Goal: Task Accomplishment & Management: Complete application form

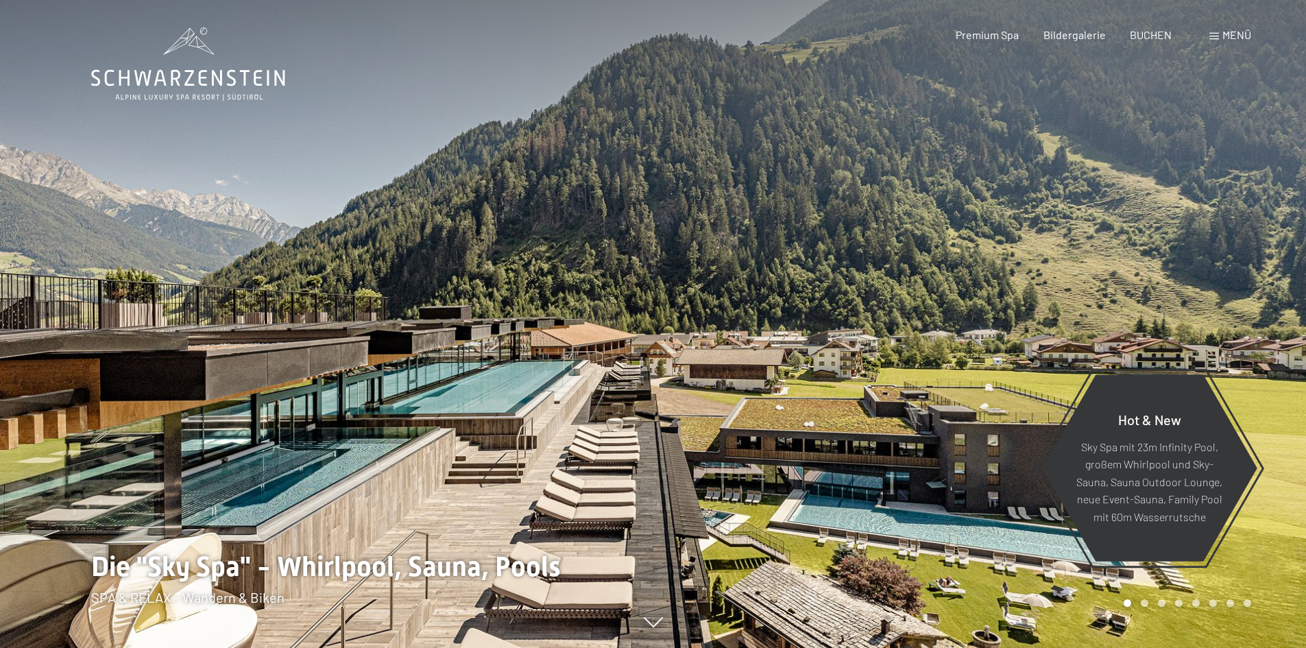
click at [1244, 34] on span "Menü" at bounding box center [1237, 34] width 29 height 13
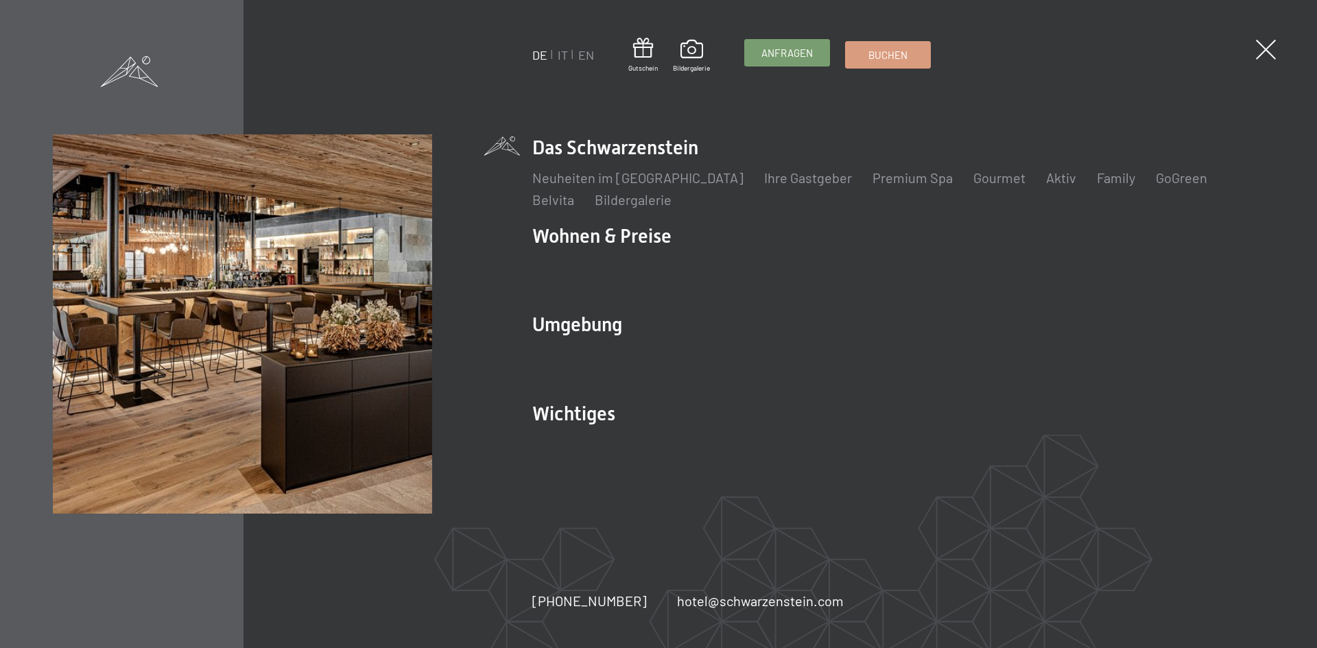
click at [804, 54] on span "Anfragen" at bounding box center [786, 53] width 51 height 14
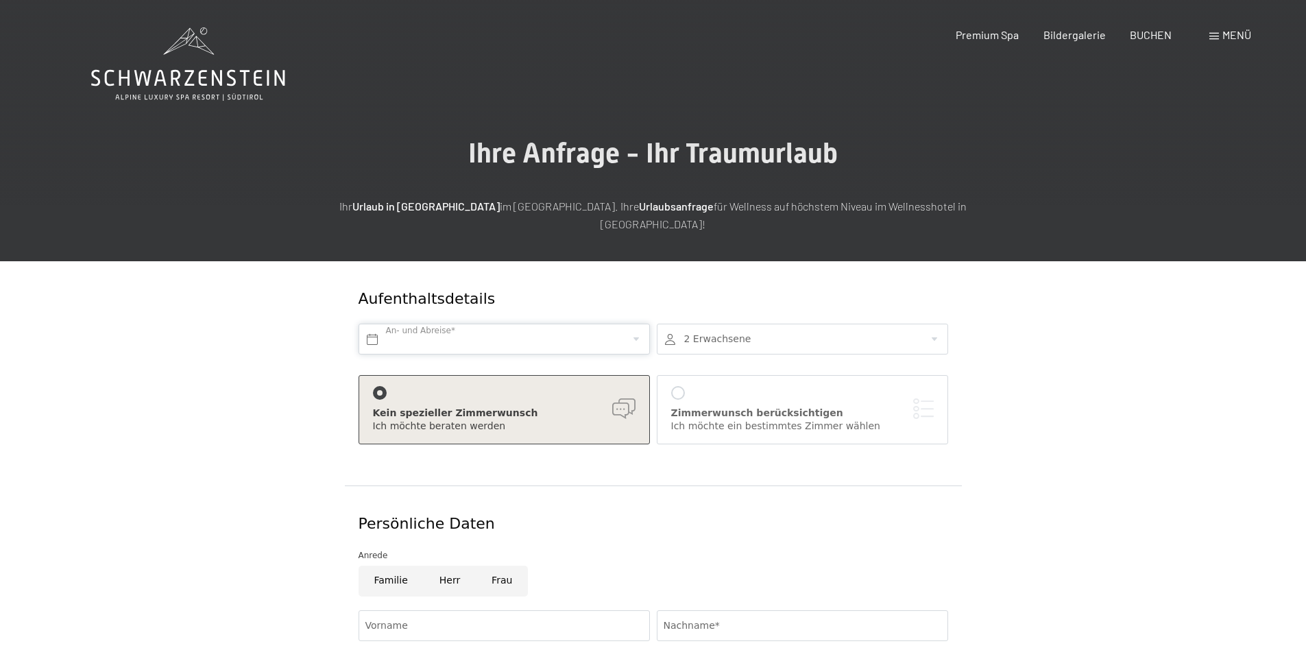
click at [624, 324] on input "text" at bounding box center [504, 339] width 291 height 31
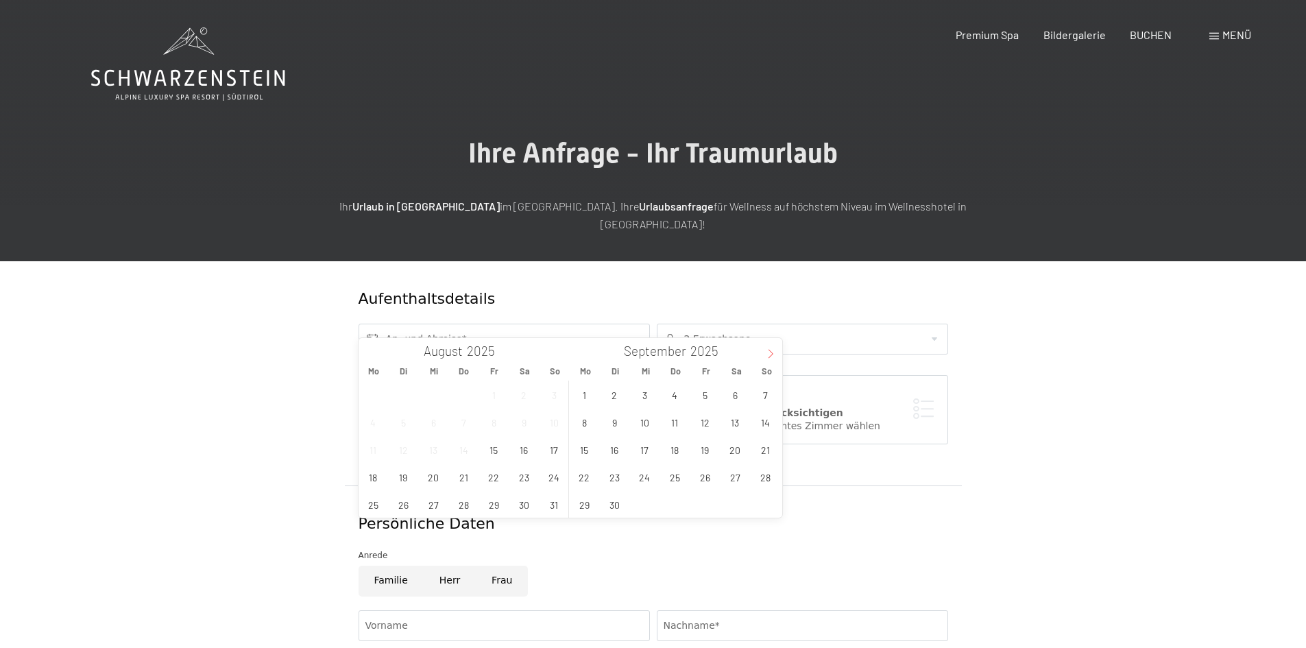
click at [775, 349] on icon at bounding box center [771, 354] width 10 height 10
type input "2026"
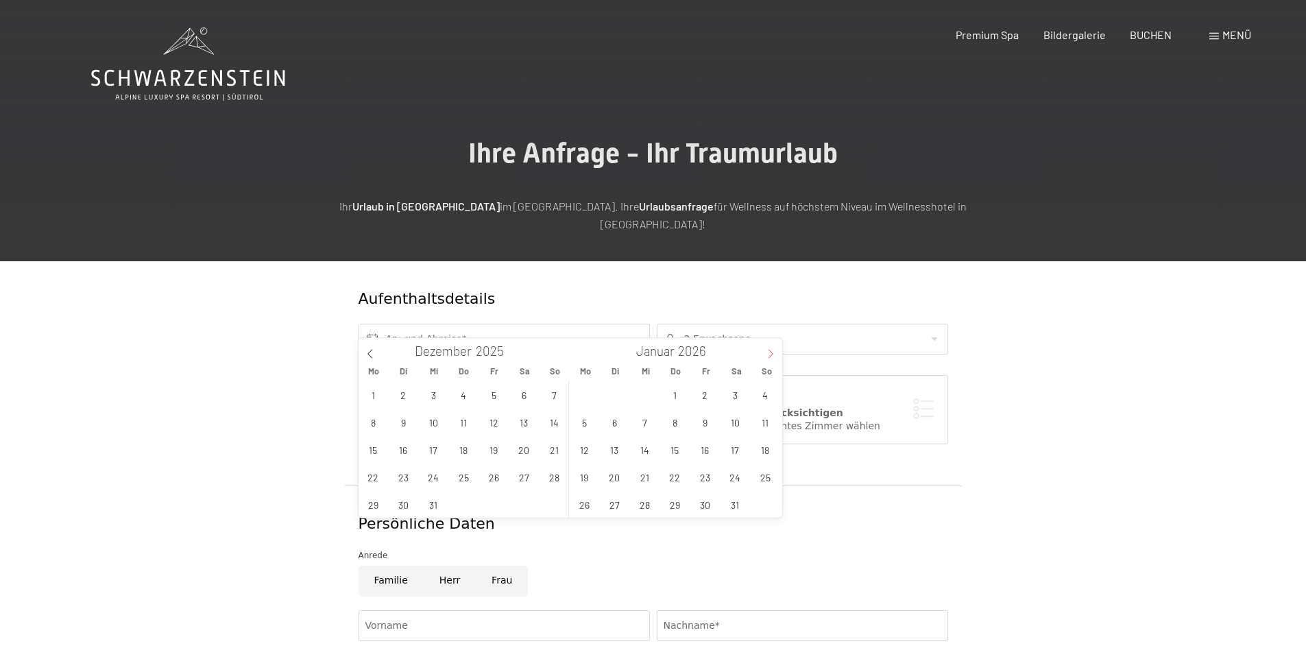
click at [775, 349] on icon at bounding box center [771, 354] width 10 height 10
type input "2026"
click at [775, 349] on icon at bounding box center [771, 354] width 10 height 10
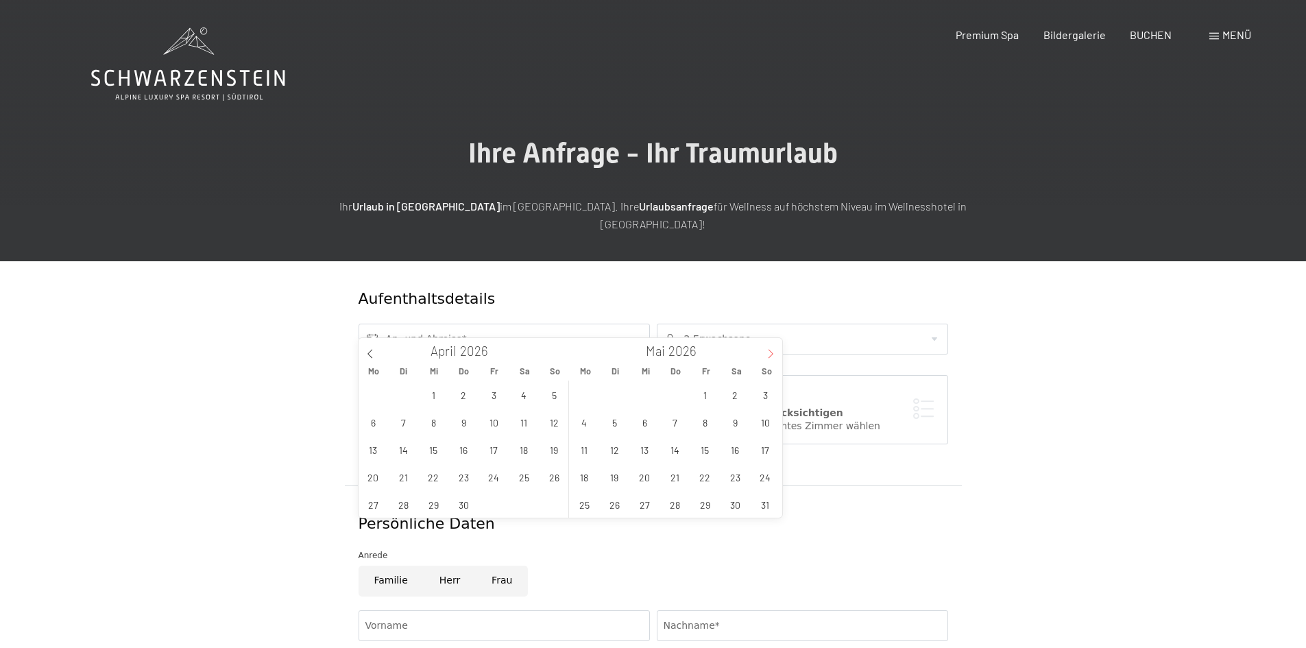
click at [775, 349] on icon at bounding box center [771, 354] width 10 height 10
click at [592, 477] on span "20" at bounding box center [584, 477] width 27 height 27
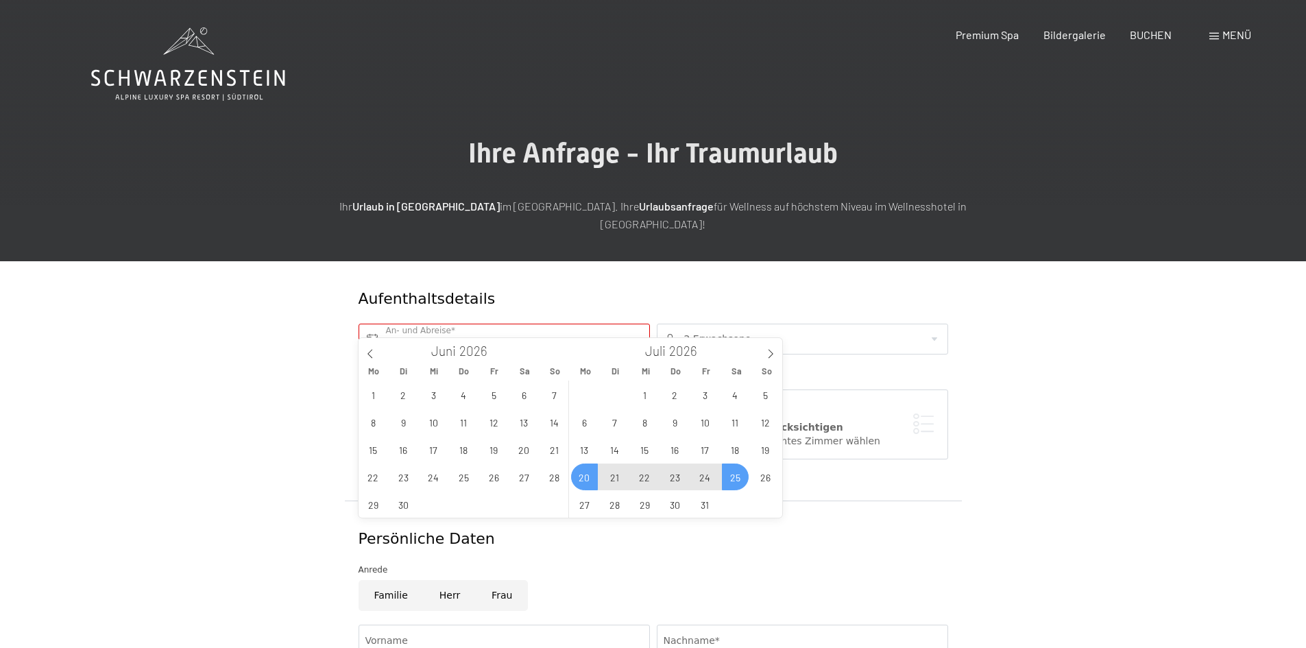
click at [744, 478] on span "25" at bounding box center [735, 477] width 27 height 27
type input "Mo. 20.07.2026 - Sa. 25.07.2026"
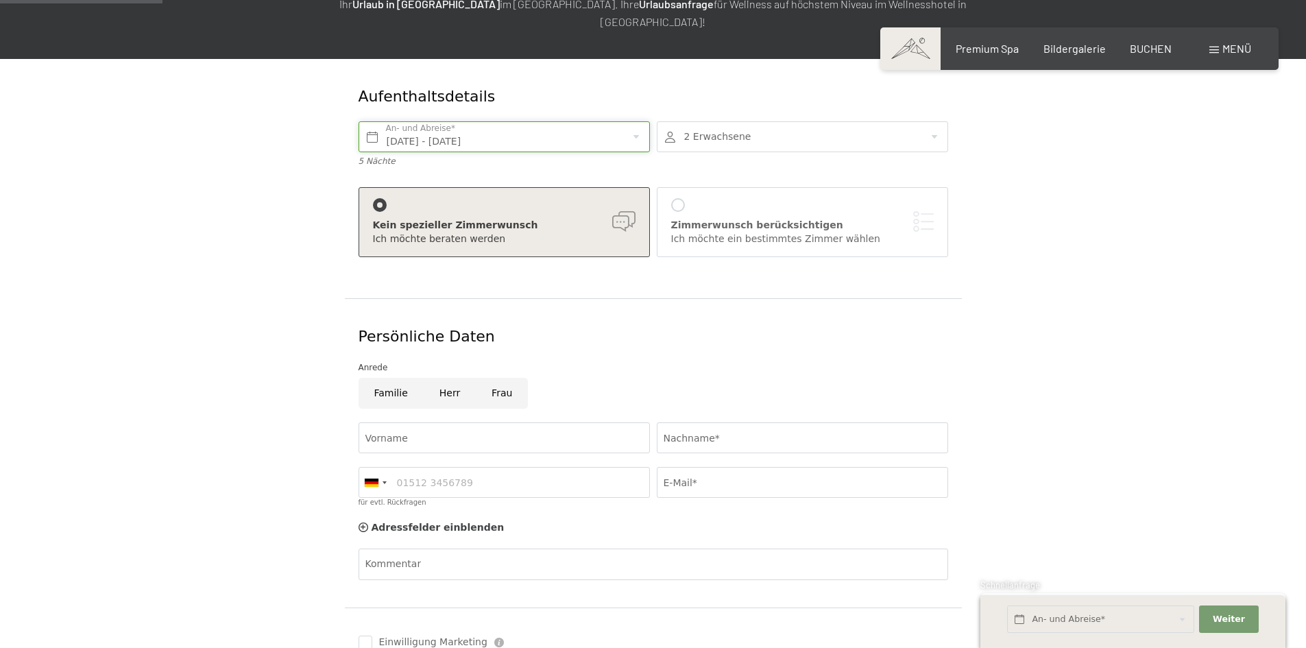
scroll to position [206, 0]
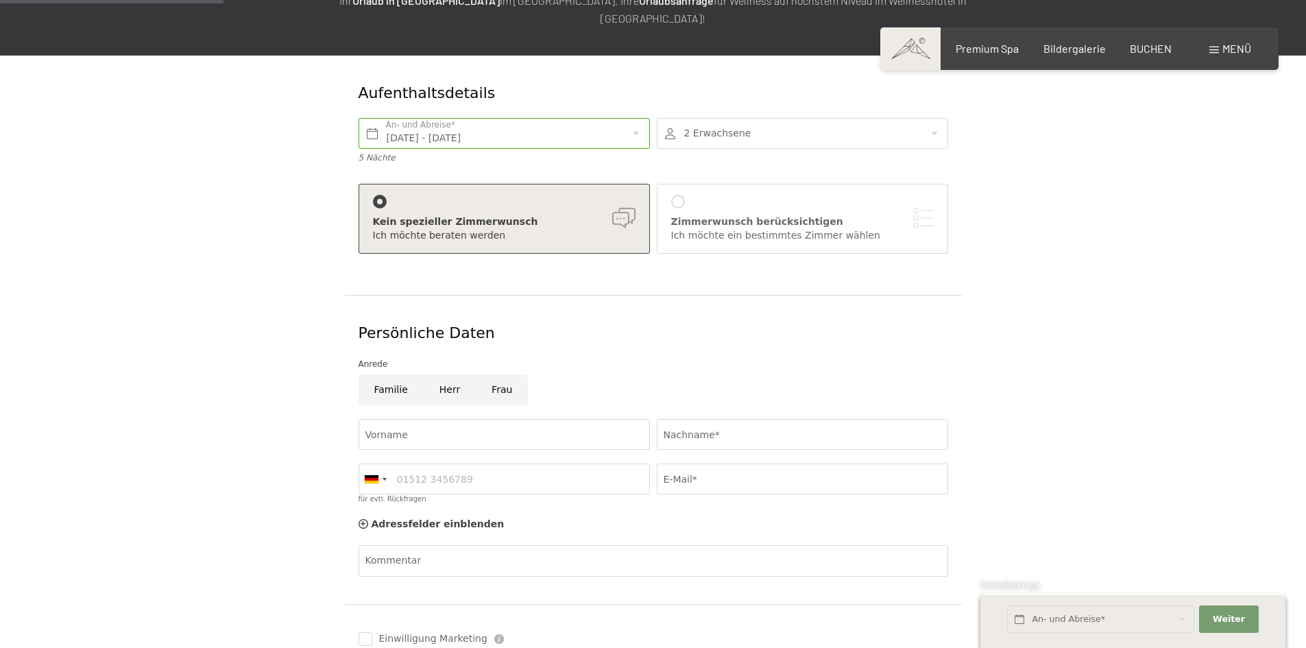
click at [490, 374] on input "Frau" at bounding box center [502, 389] width 52 height 31
radio input "true"
click at [469, 419] on input "Vorname" at bounding box center [504, 434] width 291 height 31
type input "Madeleine"
click at [678, 419] on input "Nachname*" at bounding box center [802, 434] width 291 height 31
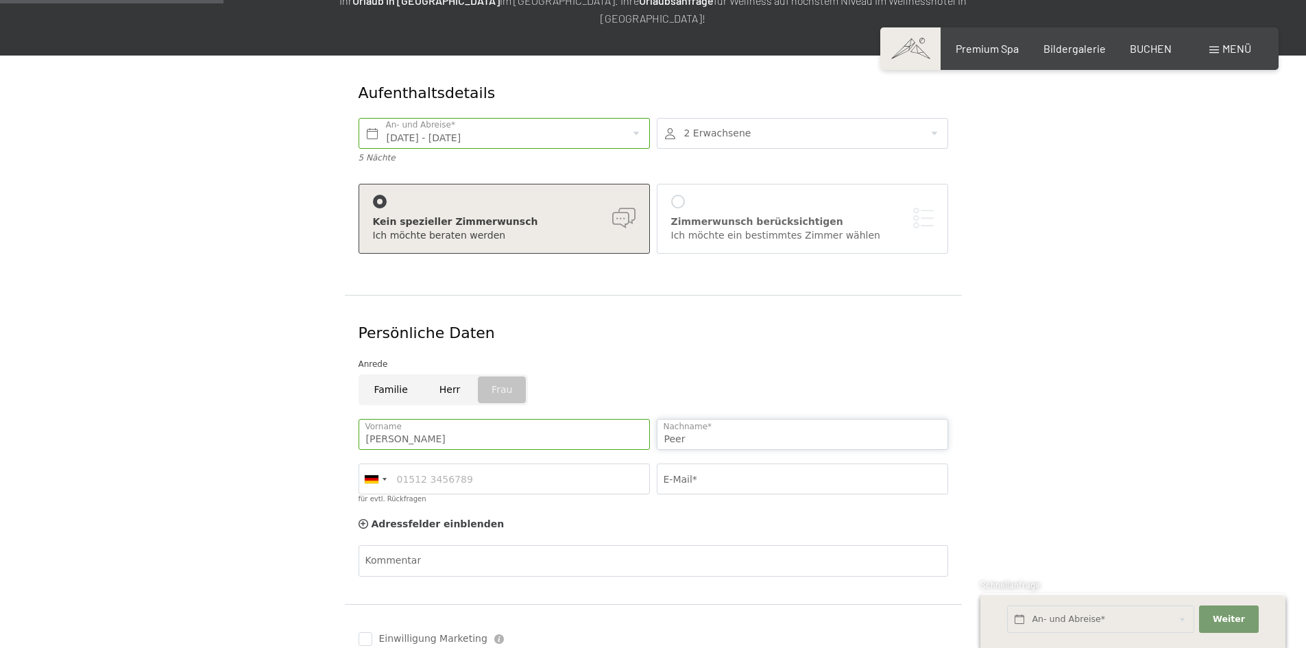
type input "Peer"
drag, startPoint x: 691, startPoint y: 457, endPoint x: 704, endPoint y: 455, distance: 13.8
click at [691, 464] on input "E-Mail*" at bounding box center [802, 479] width 291 height 31
type input "leni.peer23@gmail.com"
click at [497, 464] on input "für evtl. Rückfragen" at bounding box center [504, 479] width 291 height 31
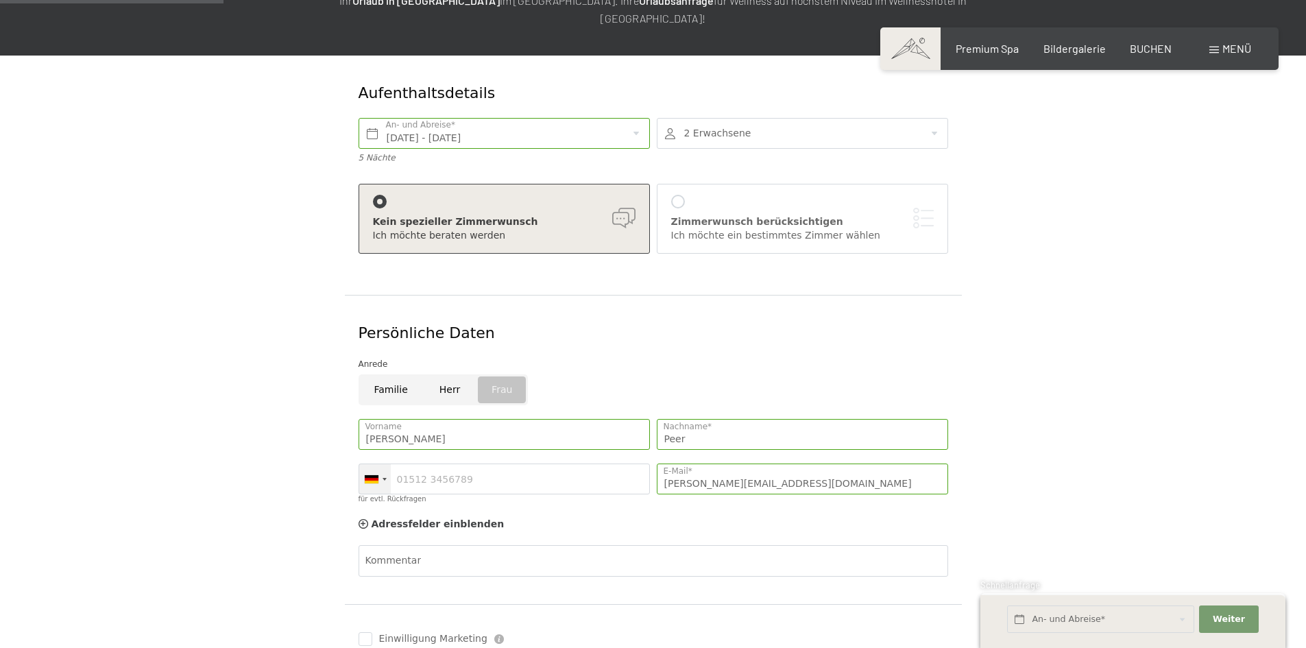
click at [386, 478] on div at bounding box center [385, 479] width 4 height 3
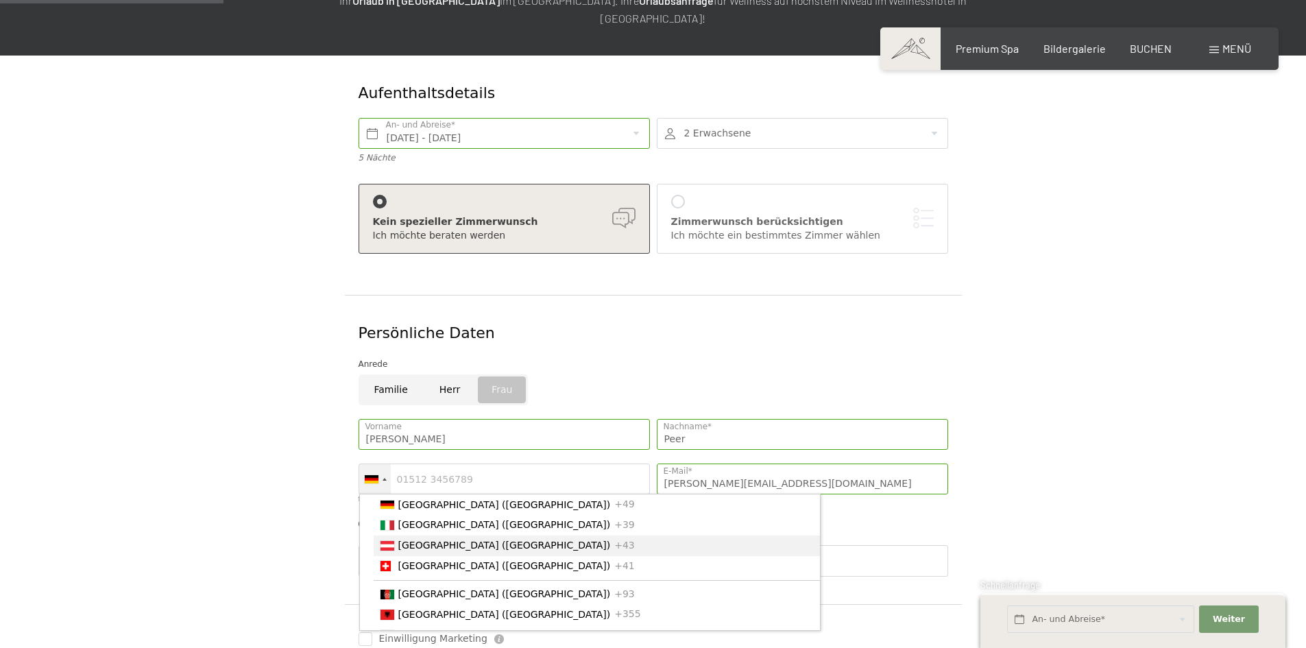
click at [414, 540] on span "[GEOGRAPHIC_DATA] ([GEOGRAPHIC_DATA])" at bounding box center [504, 545] width 213 height 11
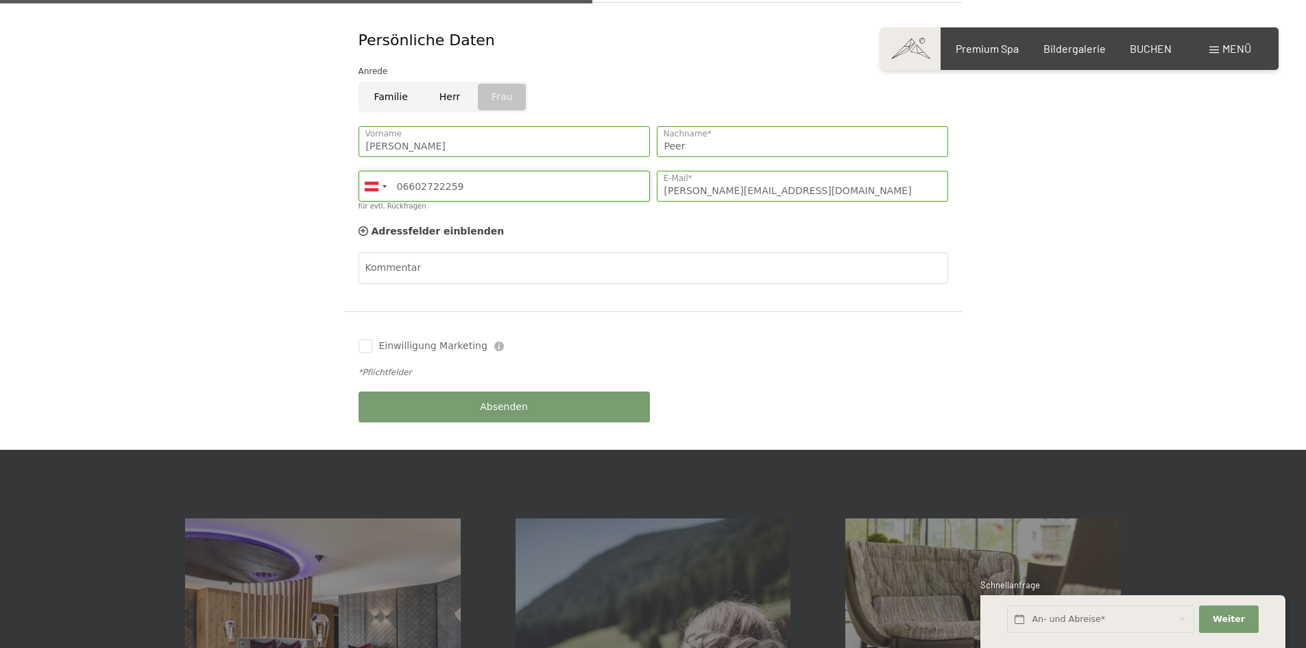
scroll to position [549, 0]
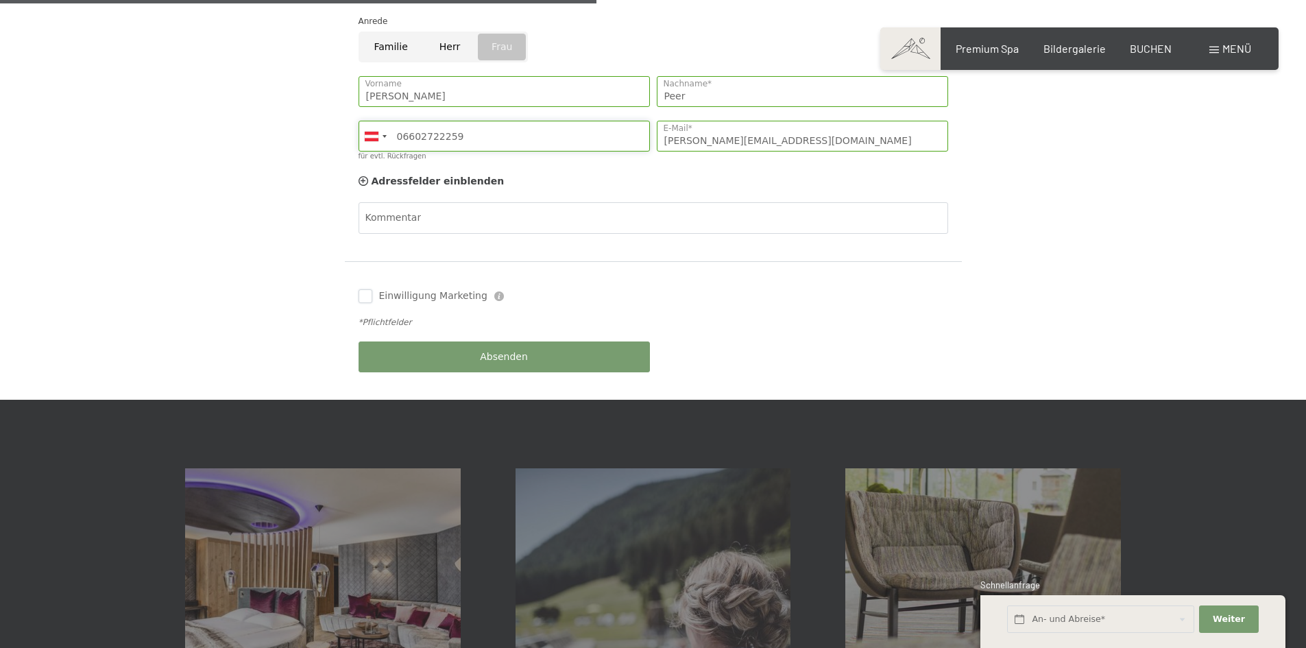
type input "06602722259"
click at [366, 289] on input "Einwilligung Marketing" at bounding box center [366, 296] width 14 height 14
checkbox input "true"
click at [499, 348] on button "Absenden" at bounding box center [504, 357] width 291 height 31
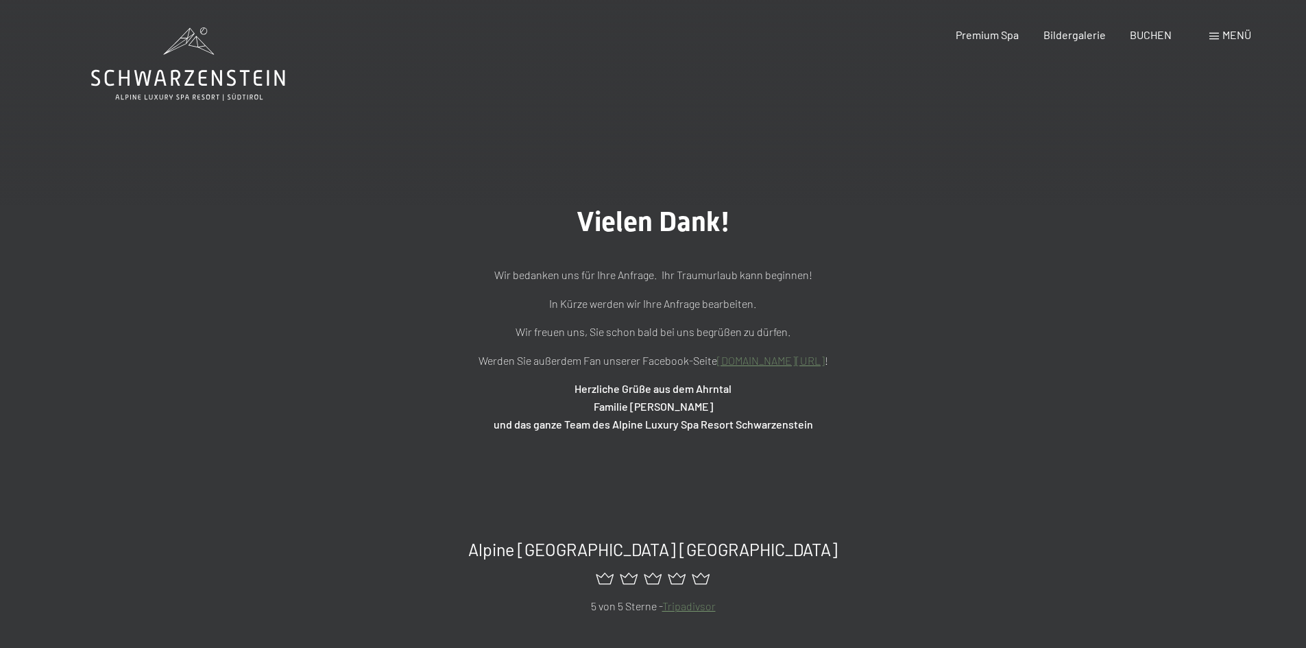
click at [1233, 40] on span "Menü" at bounding box center [1237, 34] width 29 height 13
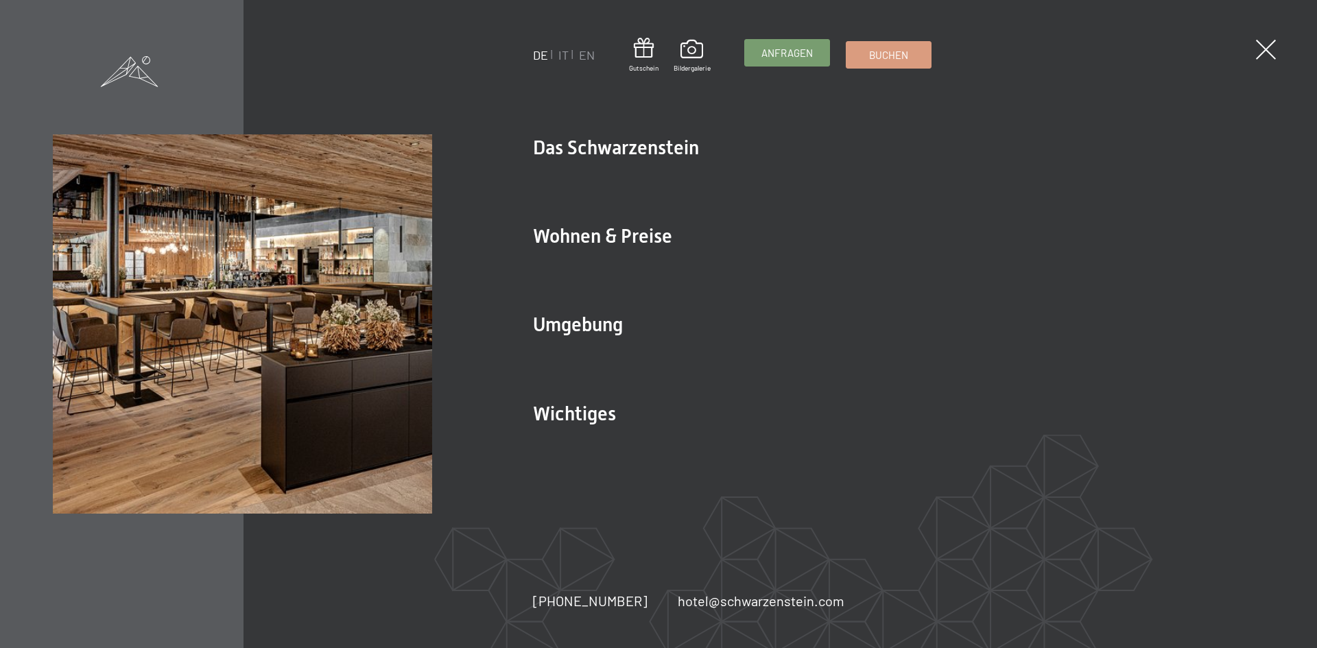
click at [789, 58] on span "Anfragen" at bounding box center [786, 53] width 51 height 14
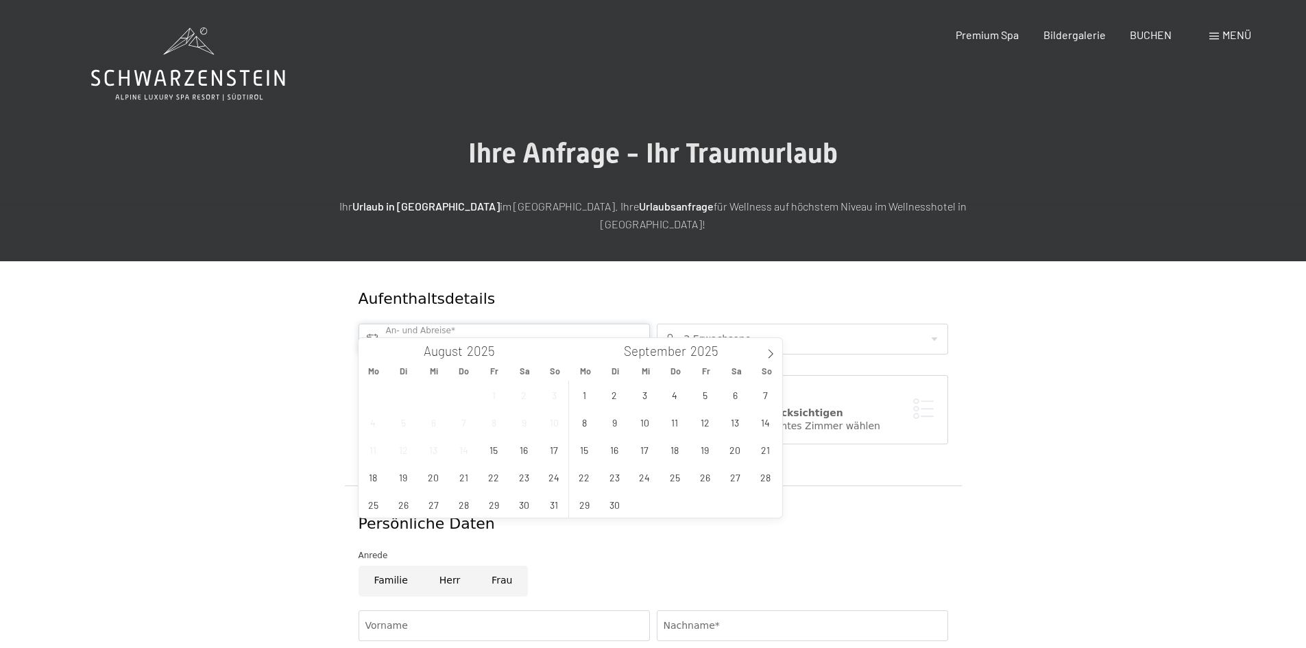
click at [553, 324] on input "text" at bounding box center [504, 339] width 291 height 31
click at [772, 348] on span at bounding box center [770, 349] width 23 height 23
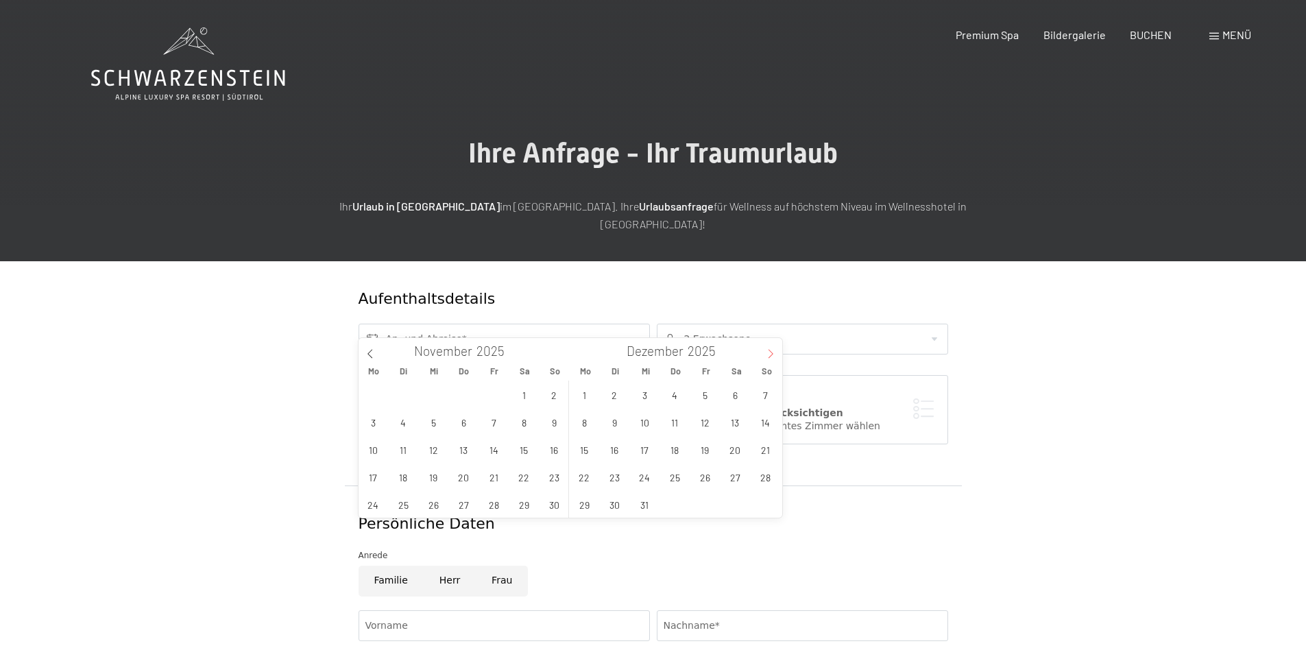
type input "2026"
click at [772, 348] on span at bounding box center [770, 349] width 23 height 23
type input "2026"
click at [772, 348] on span at bounding box center [770, 349] width 23 height 23
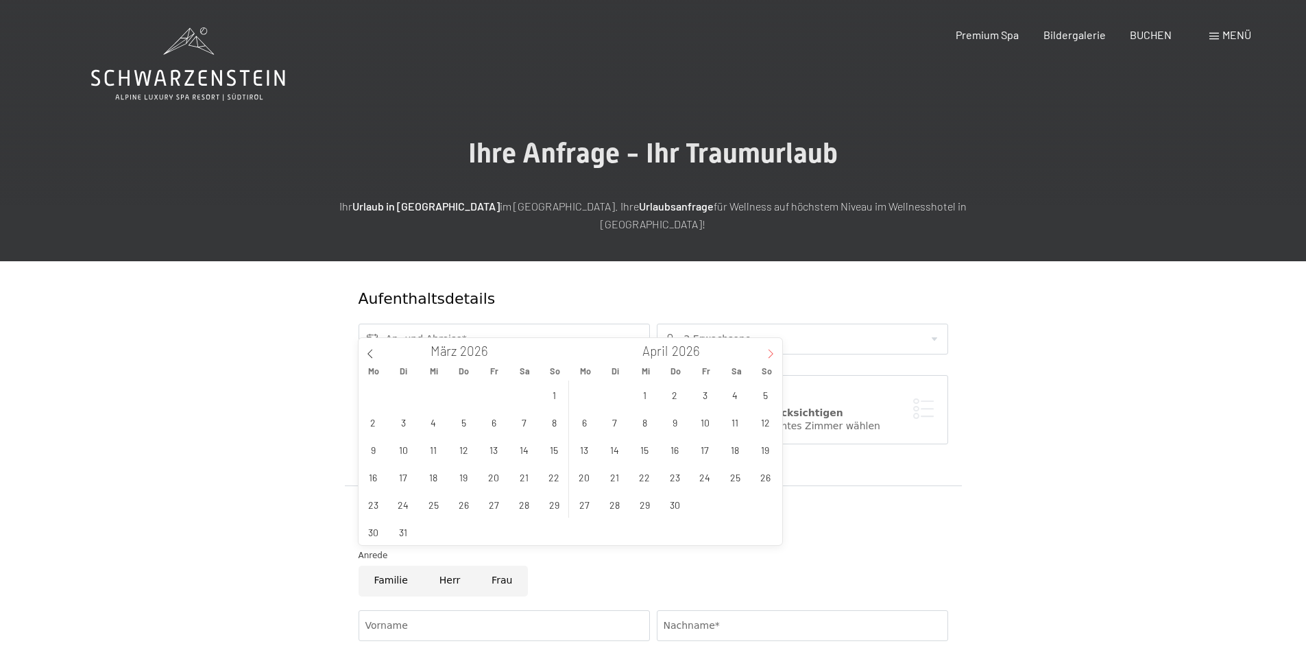
click at [772, 348] on span at bounding box center [770, 349] width 23 height 23
click at [586, 422] on span "6" at bounding box center [584, 422] width 27 height 27
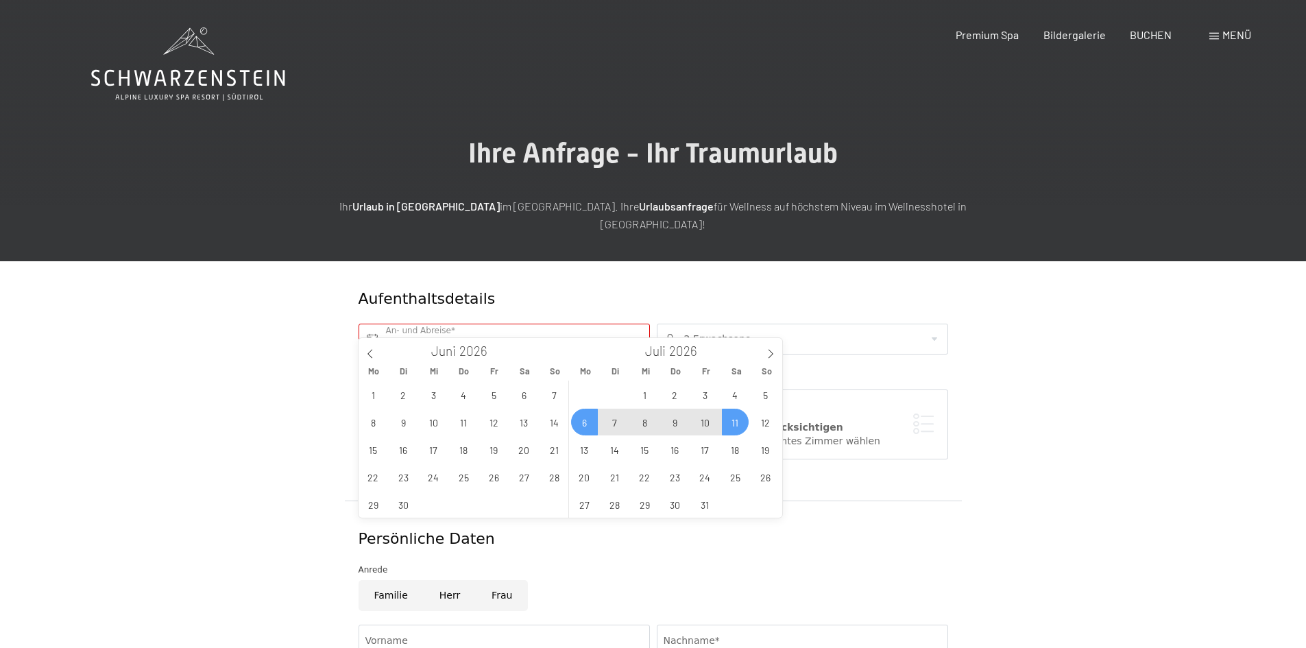
click at [732, 420] on span "11" at bounding box center [735, 422] width 27 height 27
type input "Mo. 06.07.2026 - Sa. 11.07.2026"
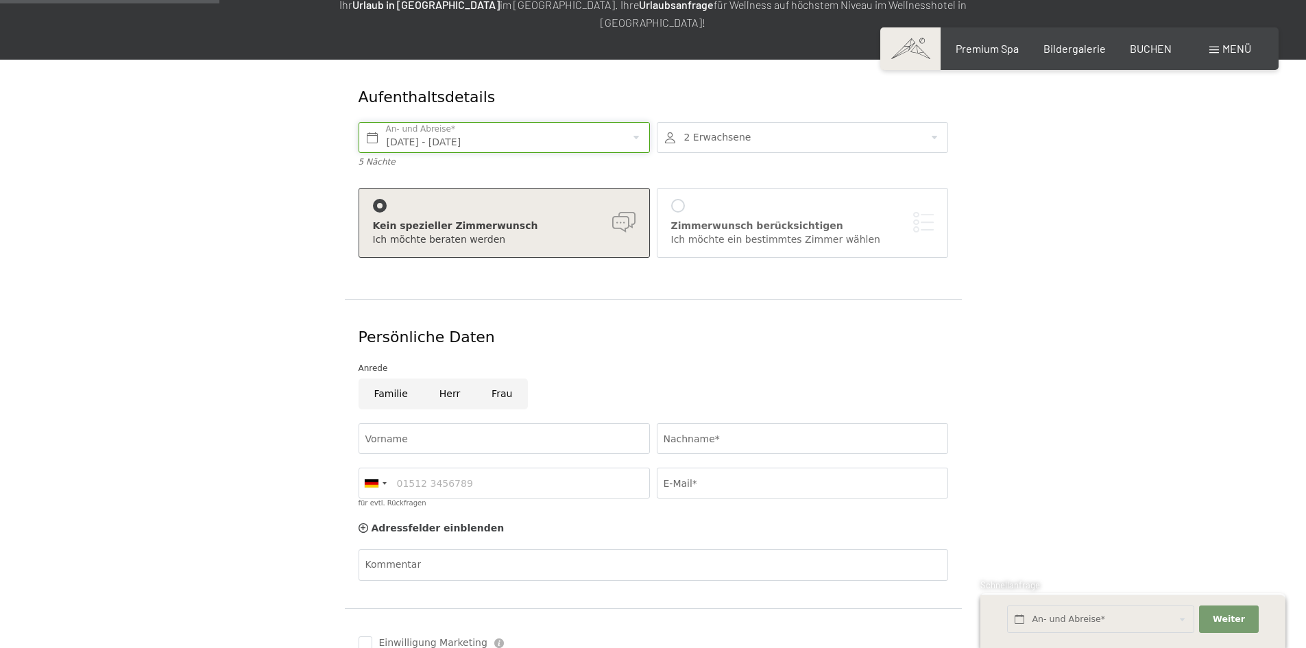
scroll to position [206, 0]
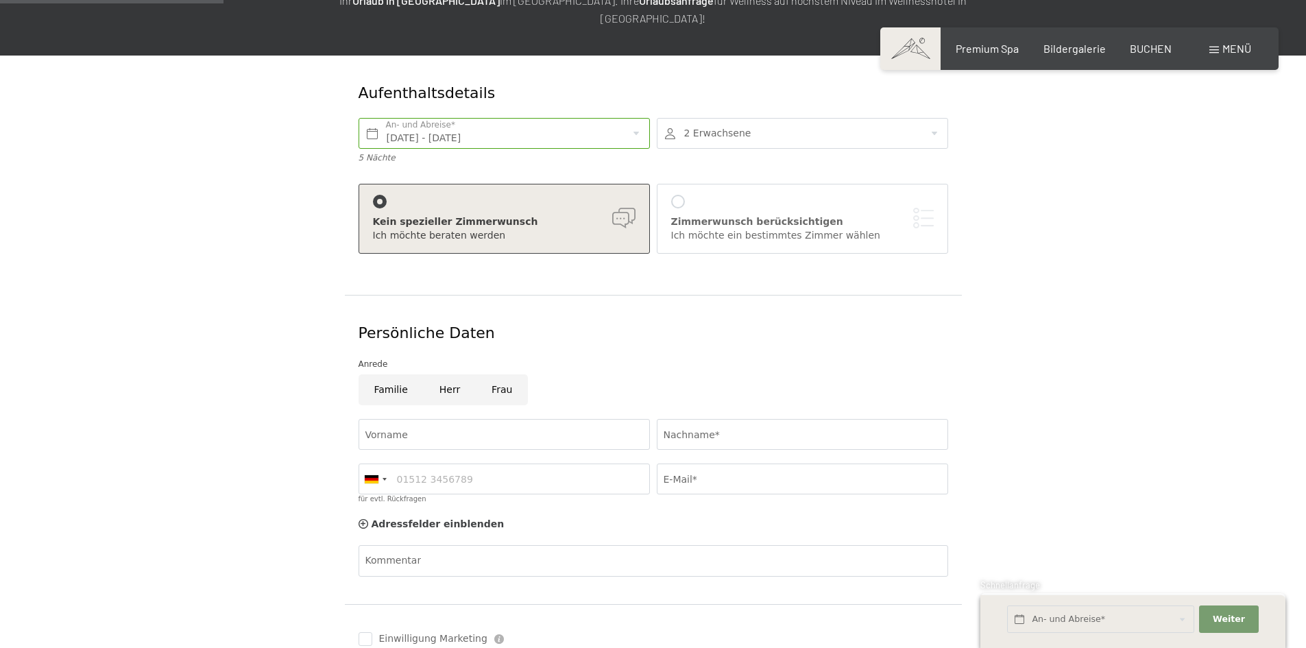
click at [496, 374] on input "Frau" at bounding box center [502, 389] width 52 height 31
radio input "true"
click at [453, 419] on input "Vorname" at bounding box center [504, 434] width 291 height 31
type input "[PERSON_NAME]"
click at [719, 419] on input "Nachname*" at bounding box center [802, 434] width 291 height 31
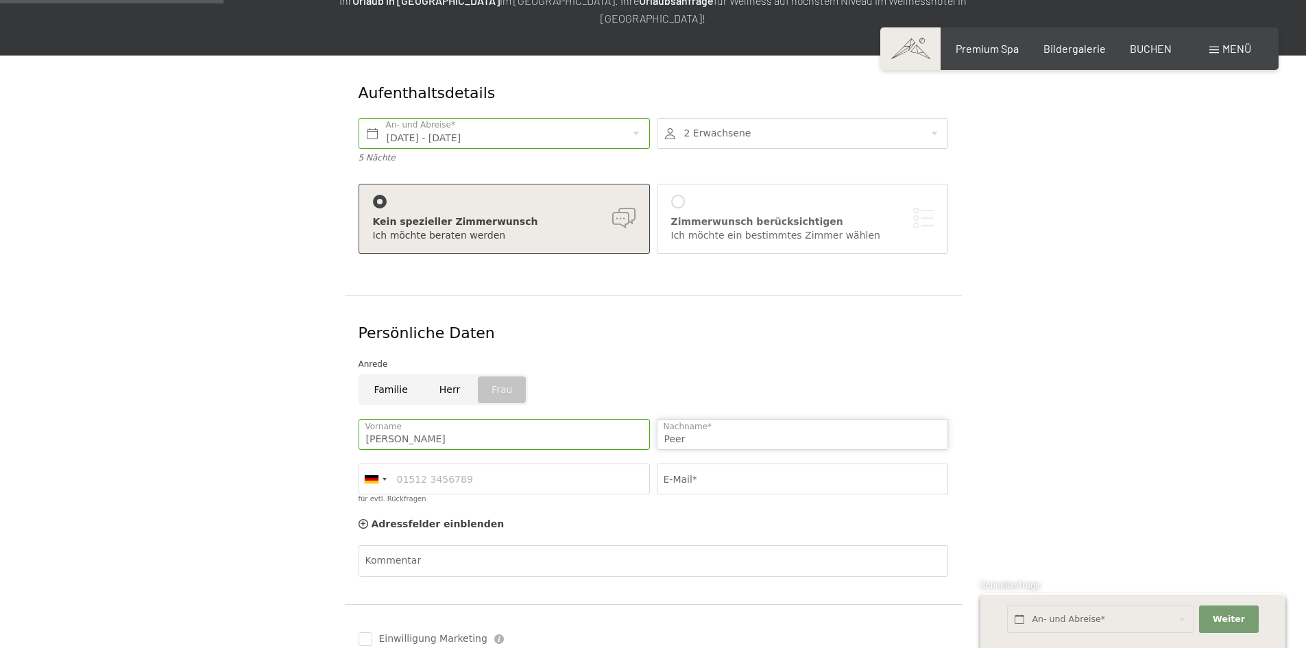
type input "Peer"
click at [712, 464] on input "E-Mail*" at bounding box center [802, 479] width 291 height 31
type input "leni.peer23@gmail.com"
click at [381, 464] on div at bounding box center [375, 478] width 32 height 29
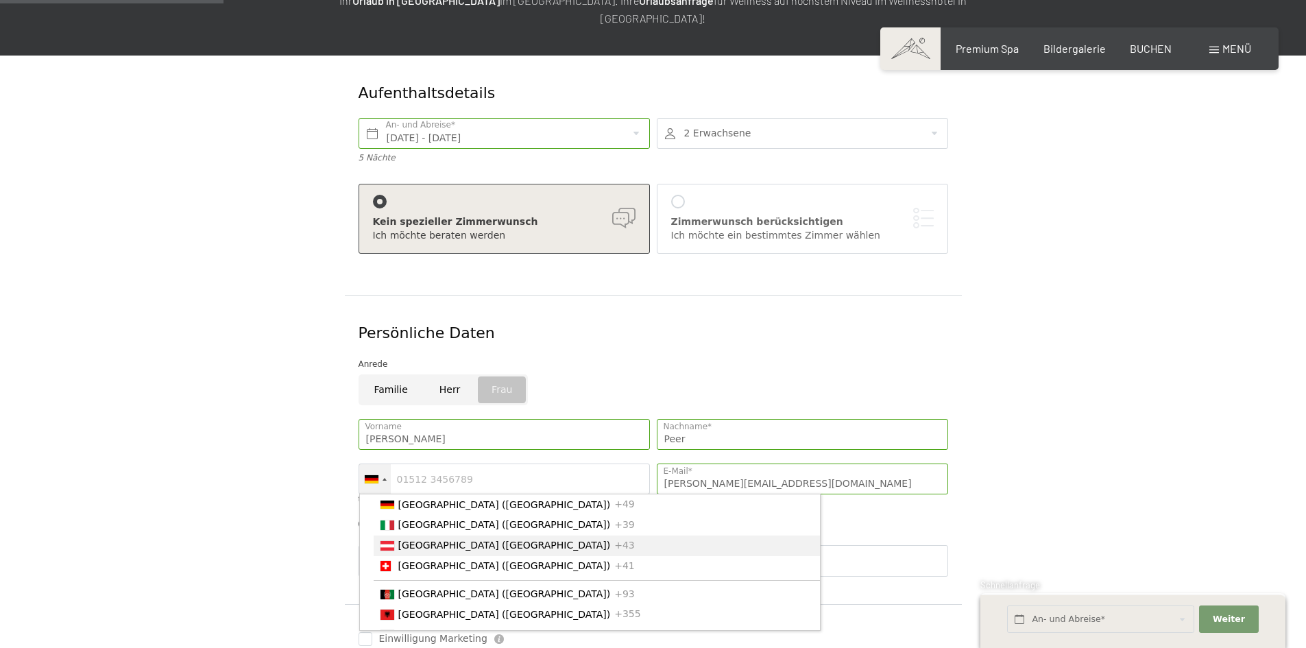
click at [423, 540] on span "[GEOGRAPHIC_DATA] ([GEOGRAPHIC_DATA])" at bounding box center [504, 545] width 213 height 11
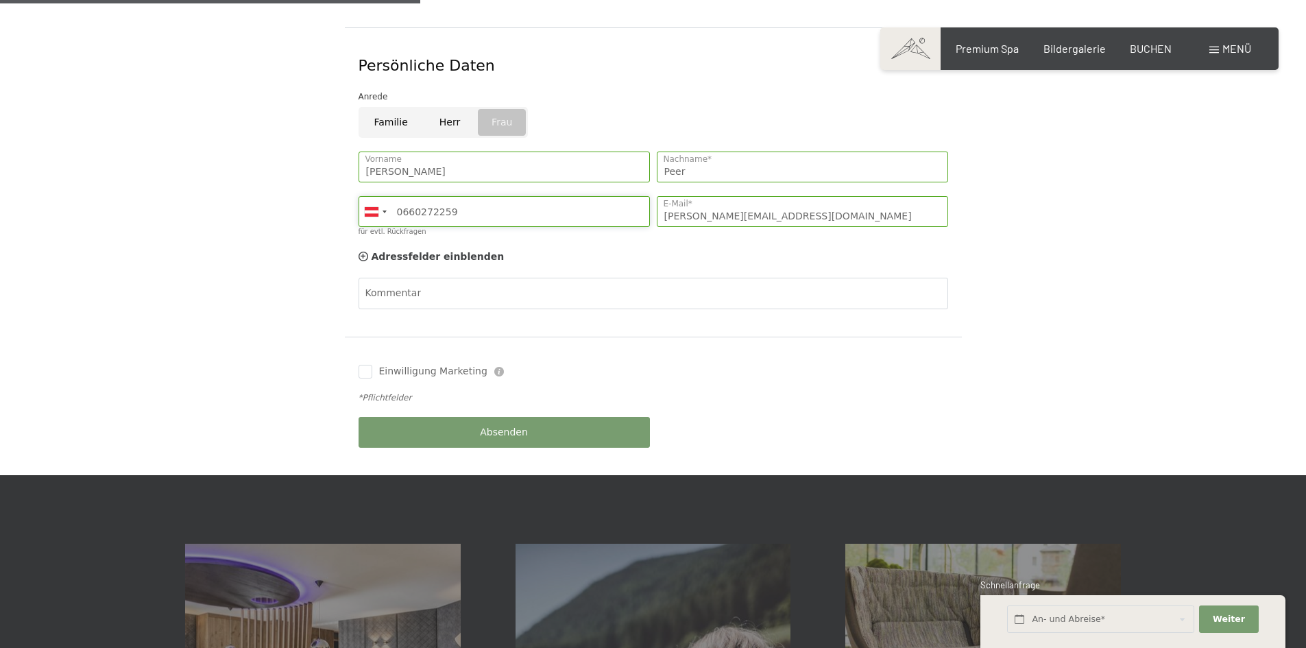
scroll to position [480, 0]
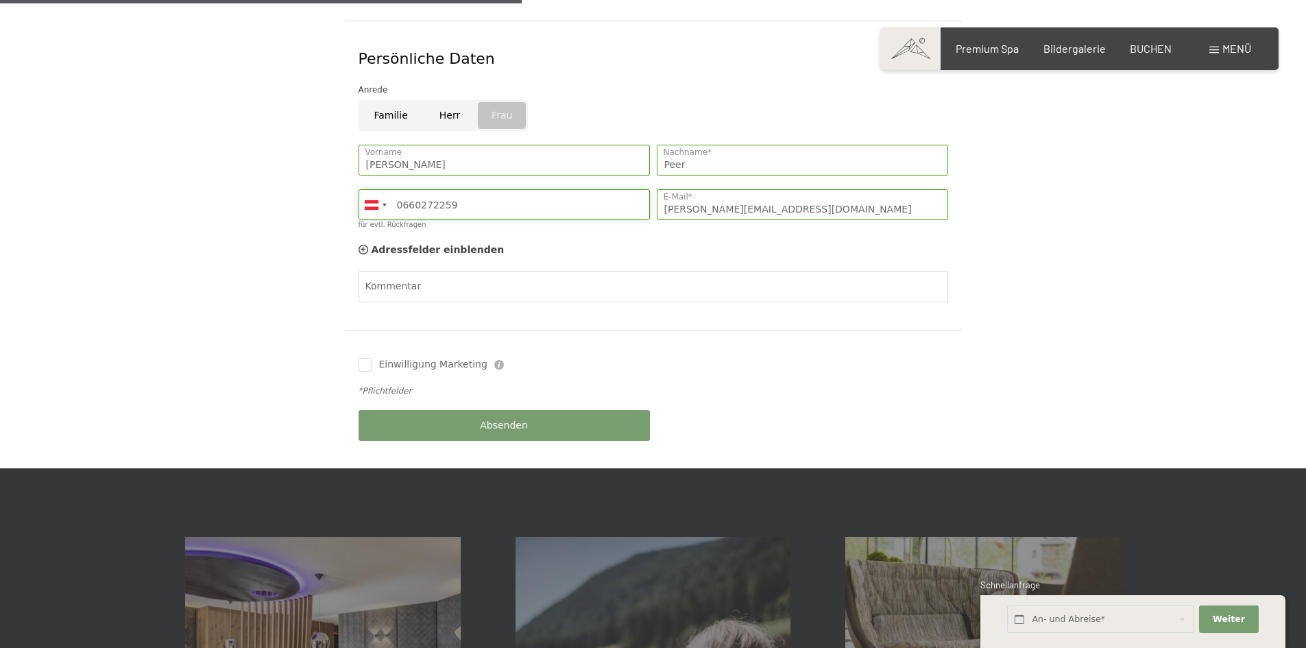
type input "0660272259"
click at [372, 358] on label "Einwilligung Marketing" at bounding box center [429, 365] width 115 height 14
click at [372, 358] on input "Einwilligung Marketing" at bounding box center [366, 365] width 14 height 14
click at [369, 358] on input "Einwilligung Marketing" at bounding box center [366, 365] width 14 height 14
checkbox input "true"
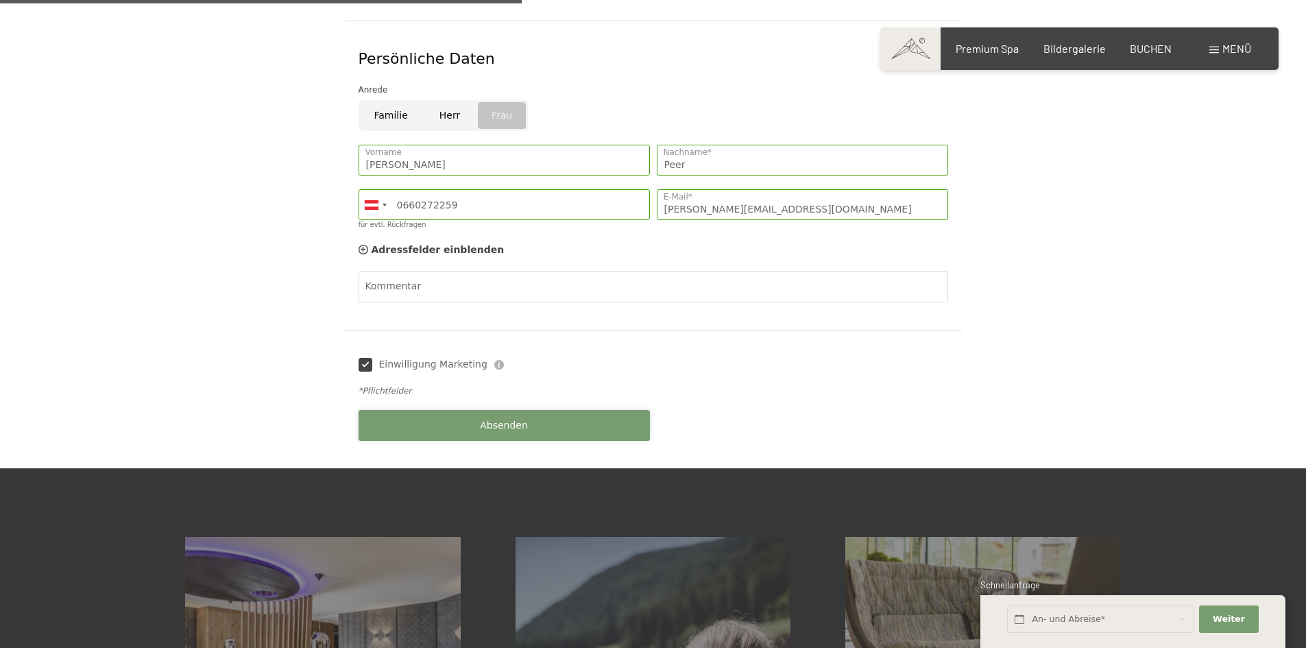
click at [440, 410] on button "Absenden" at bounding box center [504, 425] width 291 height 31
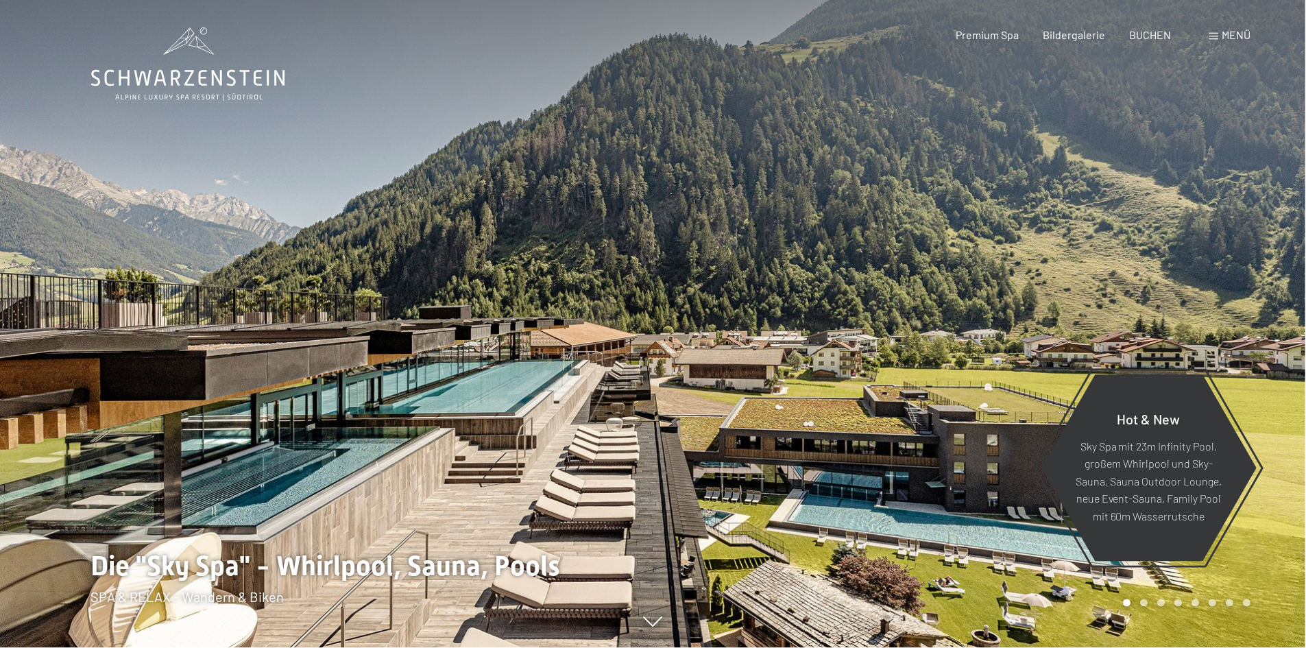
click at [1241, 40] on span "Menü" at bounding box center [1237, 34] width 29 height 13
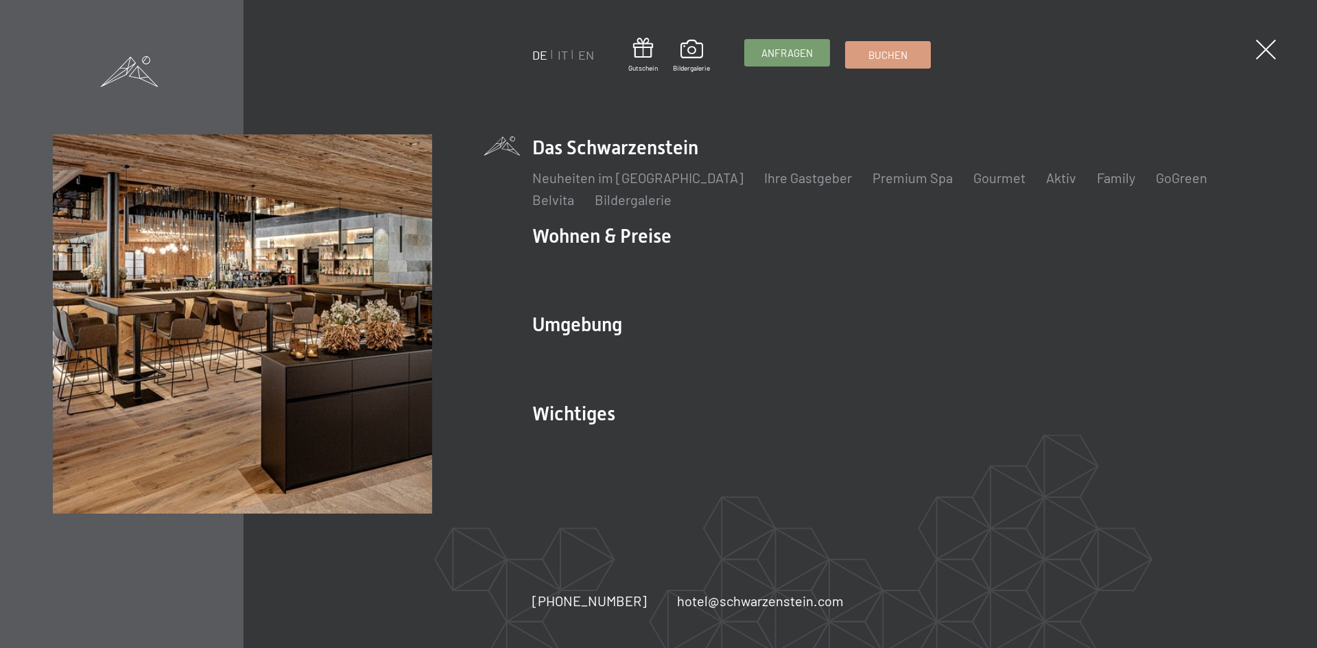
click at [795, 44] on link "Anfragen" at bounding box center [787, 53] width 84 height 26
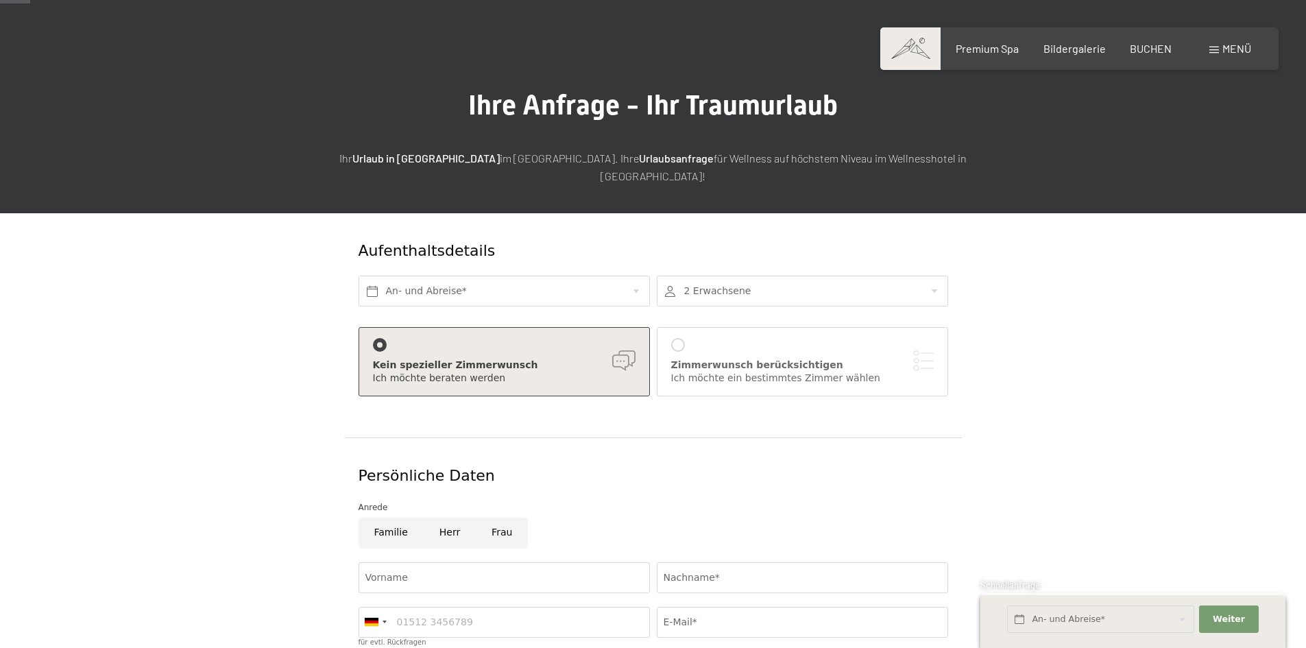
scroll to position [137, 0]
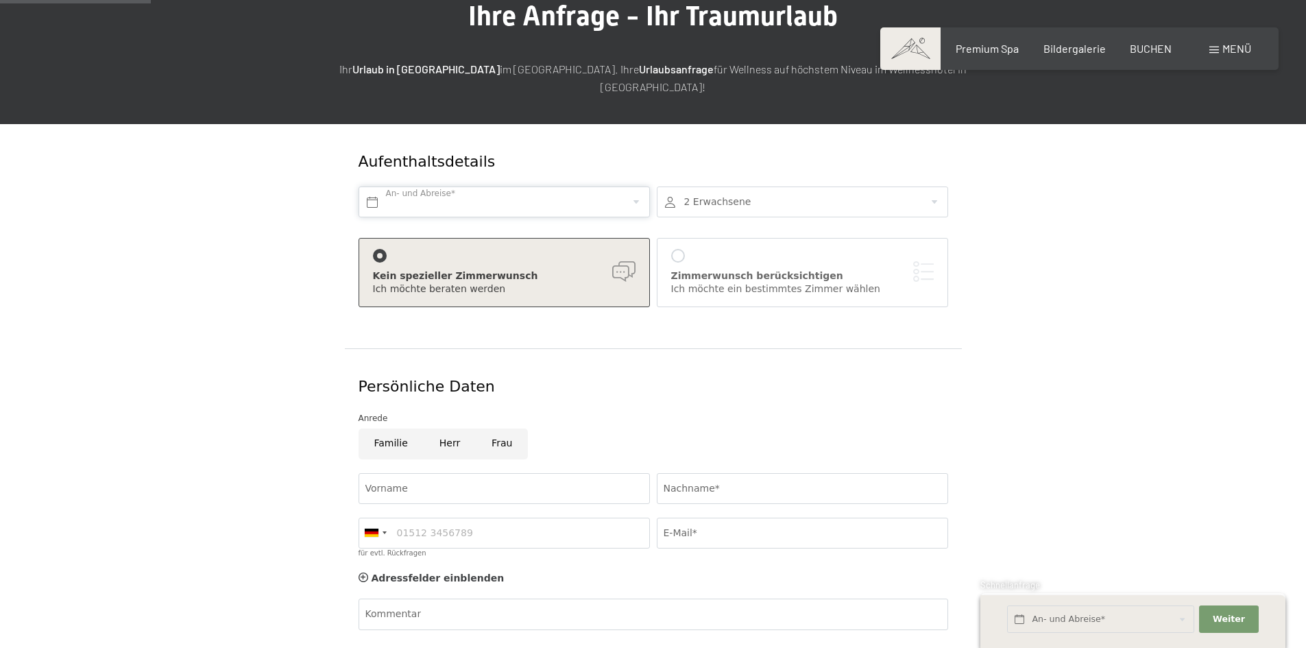
click at [630, 187] on input "text" at bounding box center [504, 202] width 291 height 31
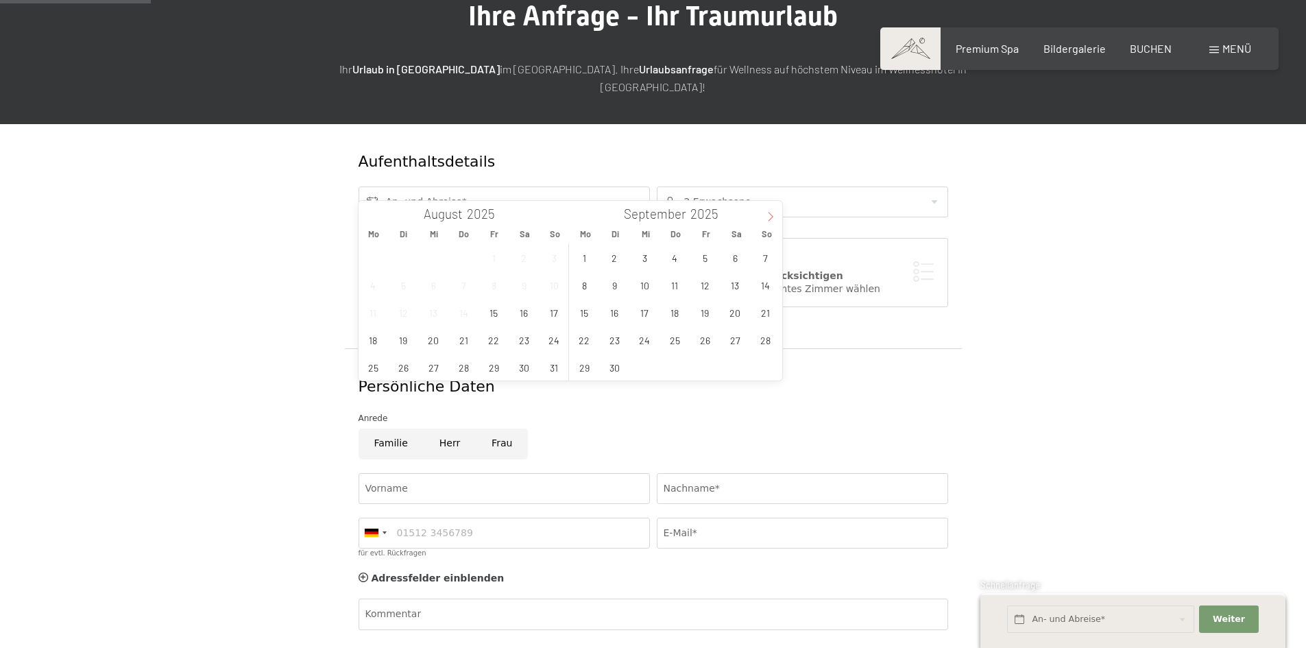
click at [764, 214] on span at bounding box center [770, 212] width 23 height 23
type input "2026"
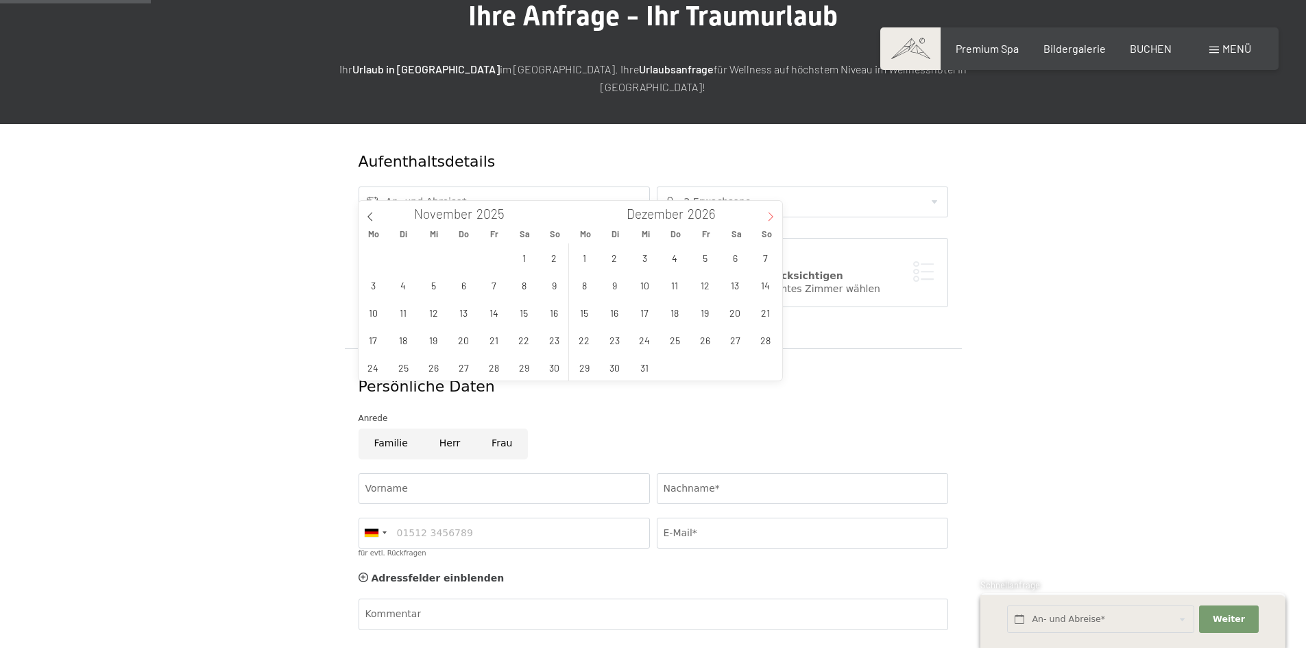
click at [764, 214] on span at bounding box center [770, 212] width 23 height 23
type input "2026"
click at [764, 214] on span at bounding box center [770, 212] width 23 height 23
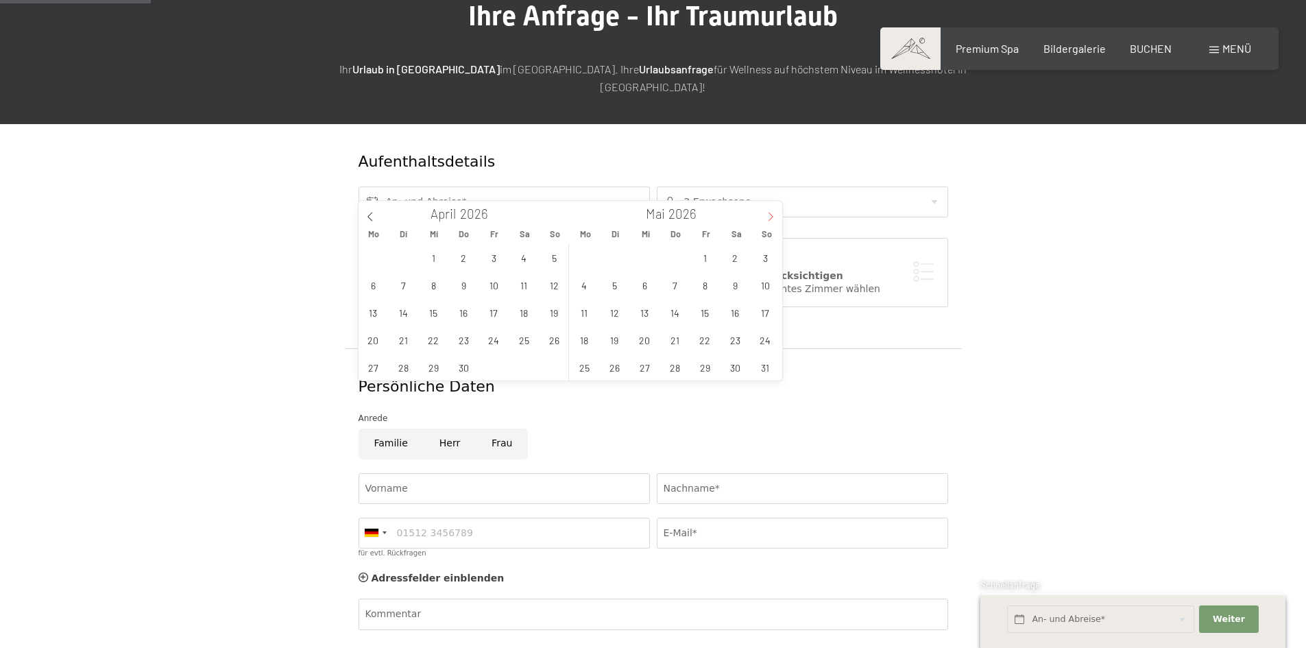
click at [764, 214] on span at bounding box center [770, 212] width 23 height 23
click at [593, 285] on span "6" at bounding box center [584, 285] width 27 height 27
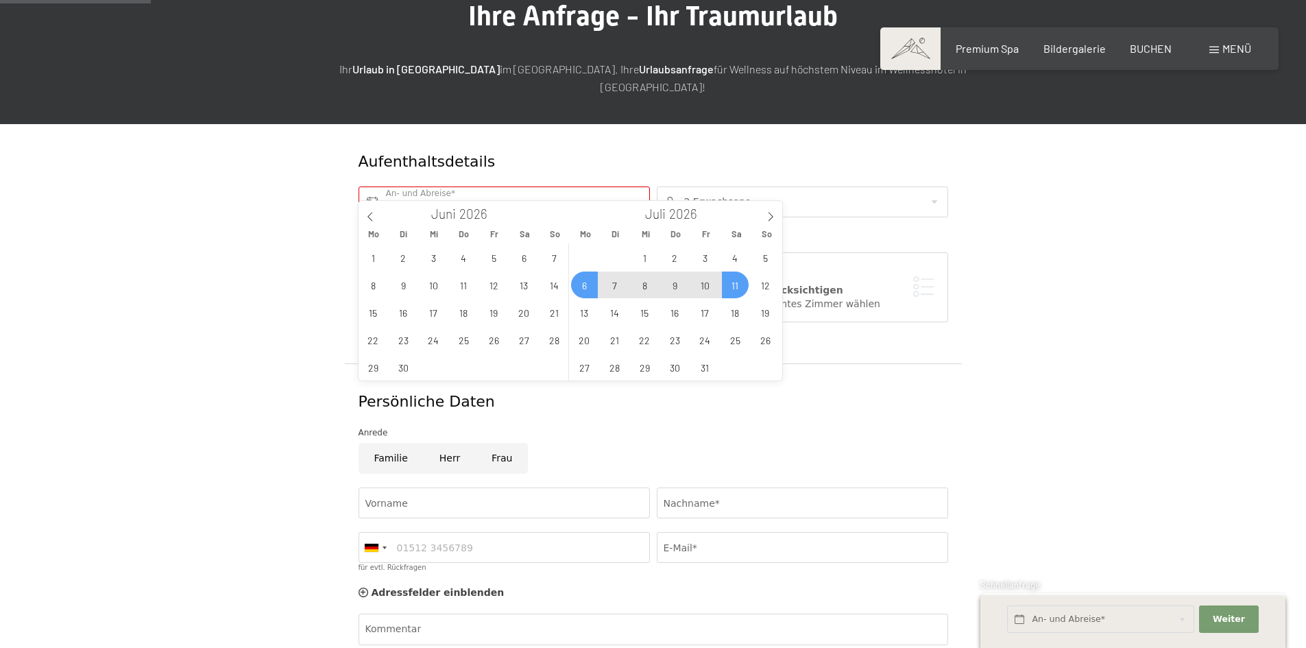
click at [741, 279] on span "11" at bounding box center [735, 285] width 27 height 27
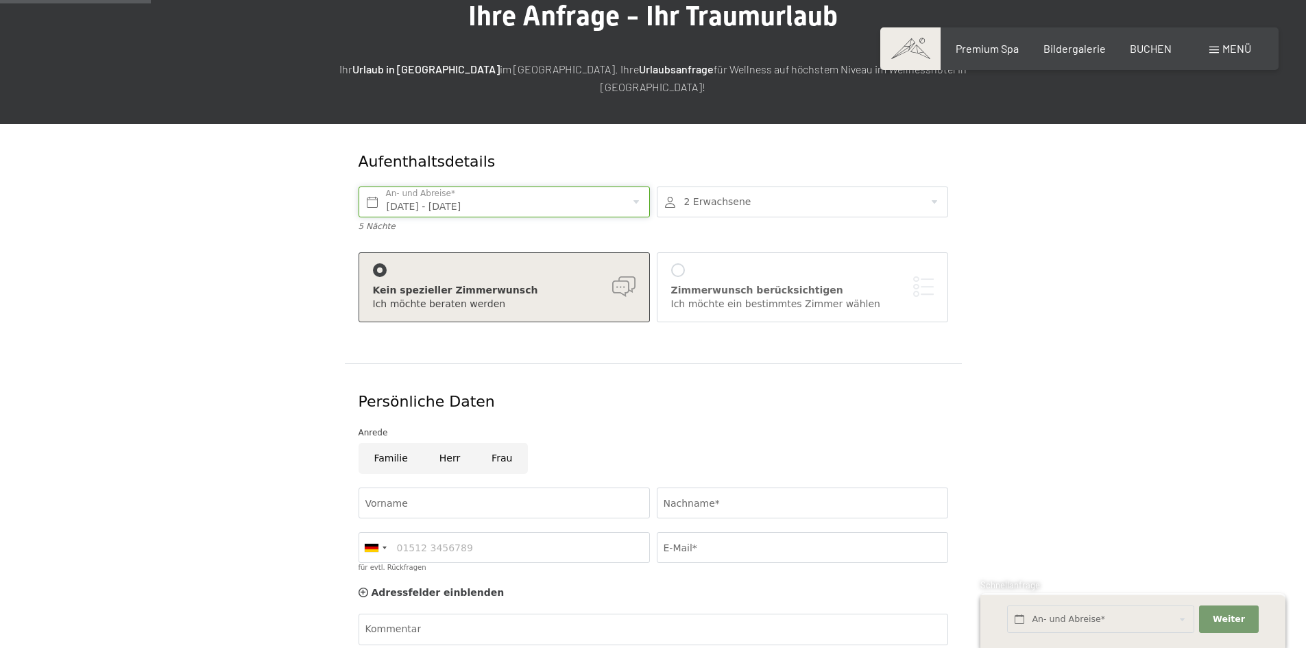
click at [627, 187] on input "Mo. 06.07.2026 - Sa. 11.07.2026" at bounding box center [504, 202] width 291 height 31
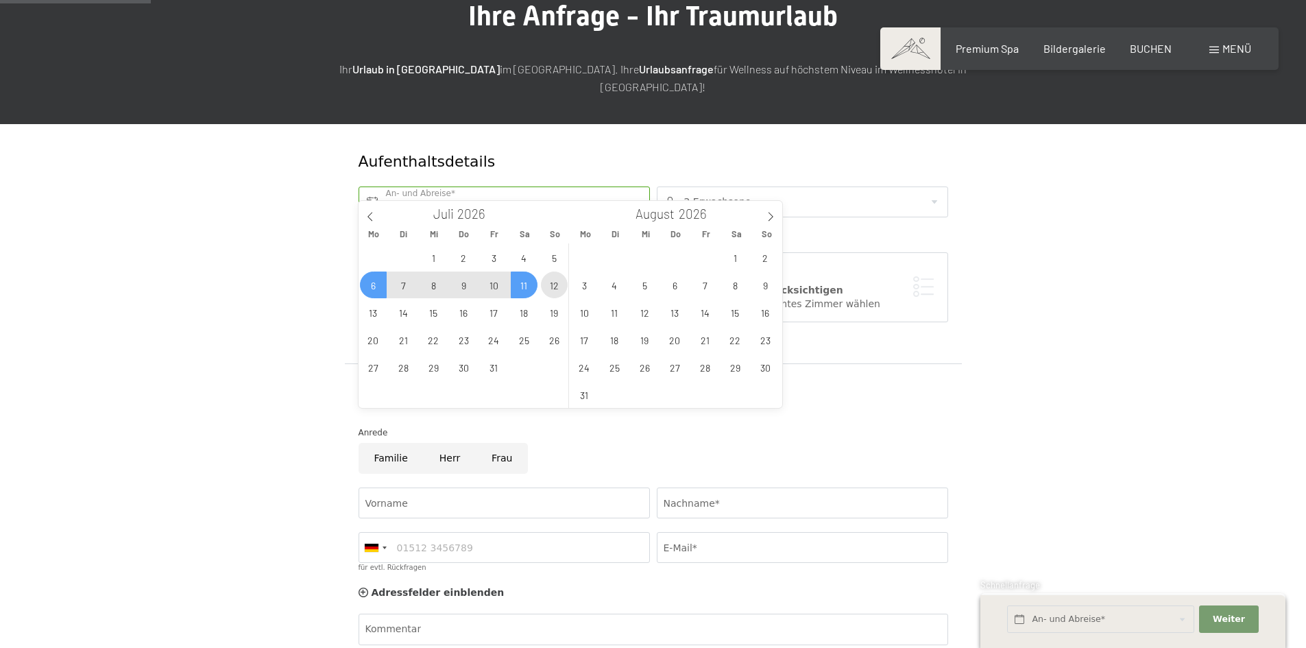
click at [560, 283] on span "12" at bounding box center [554, 285] width 27 height 27
click at [374, 284] on span "6" at bounding box center [373, 285] width 27 height 27
type input "Mo. 06.07.2026 - So. 12.07.2026"
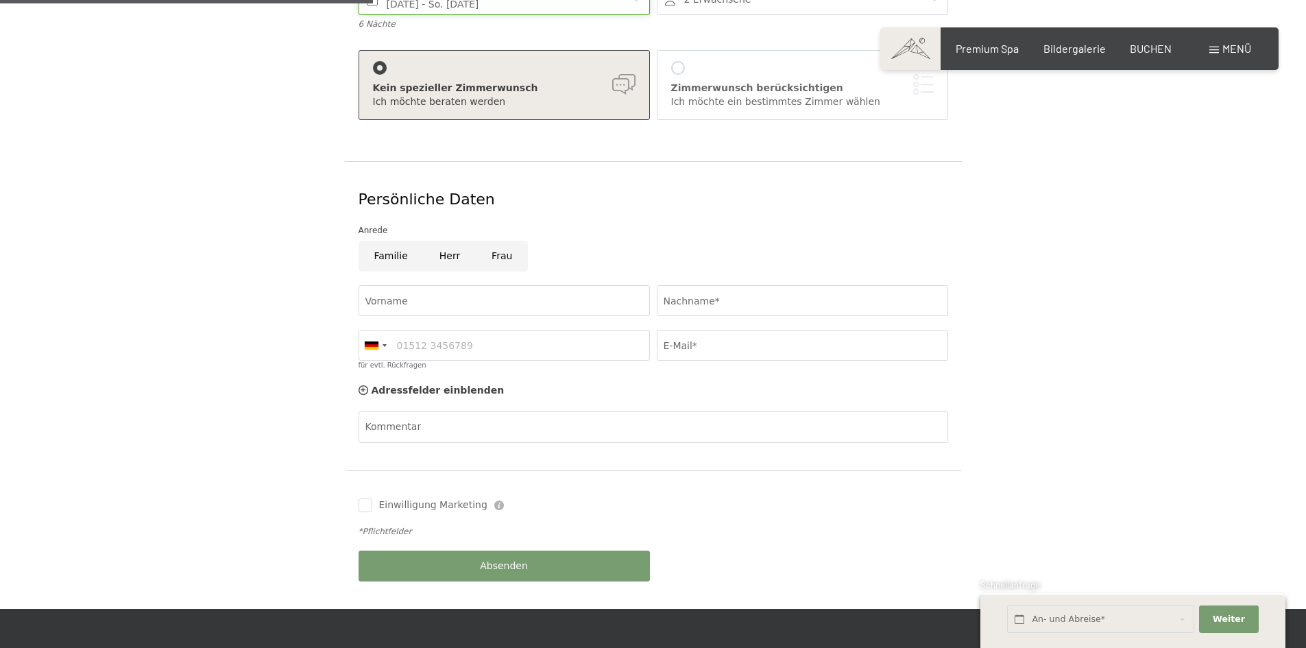
scroll to position [343, 0]
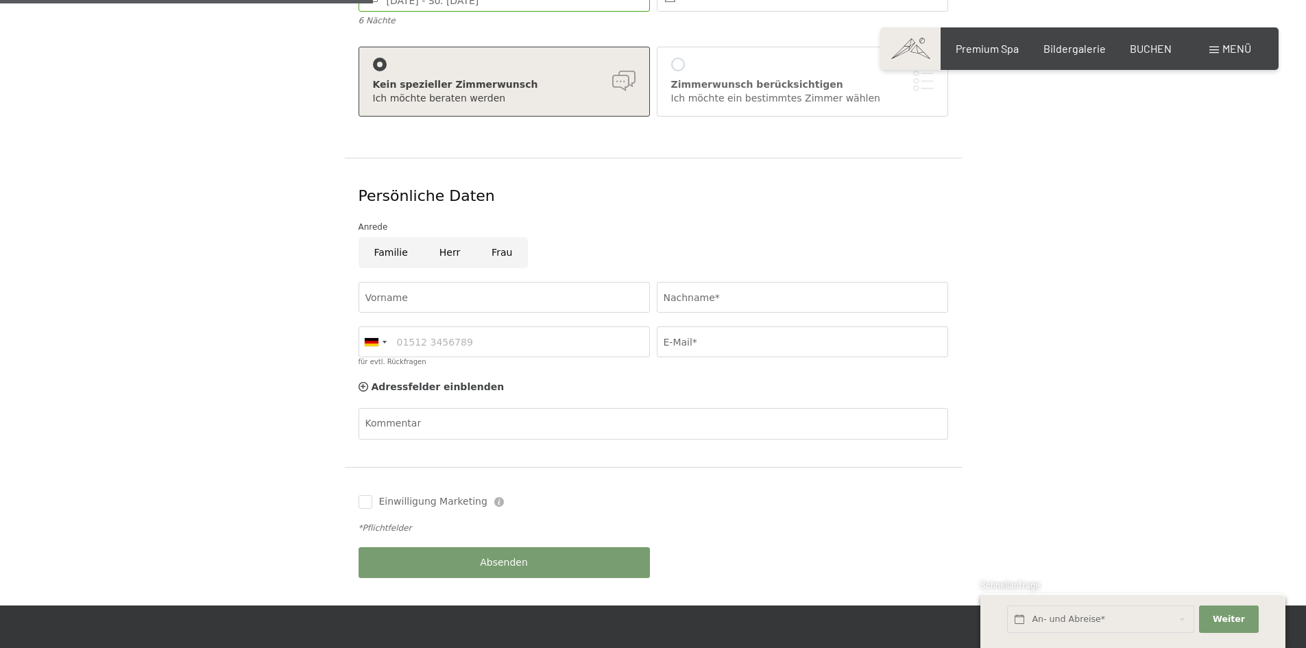
click at [492, 237] on input "Frau" at bounding box center [502, 252] width 52 height 31
radio input "true"
click at [468, 282] on input "Vorname" at bounding box center [504, 297] width 291 height 31
type input "Madeleine"
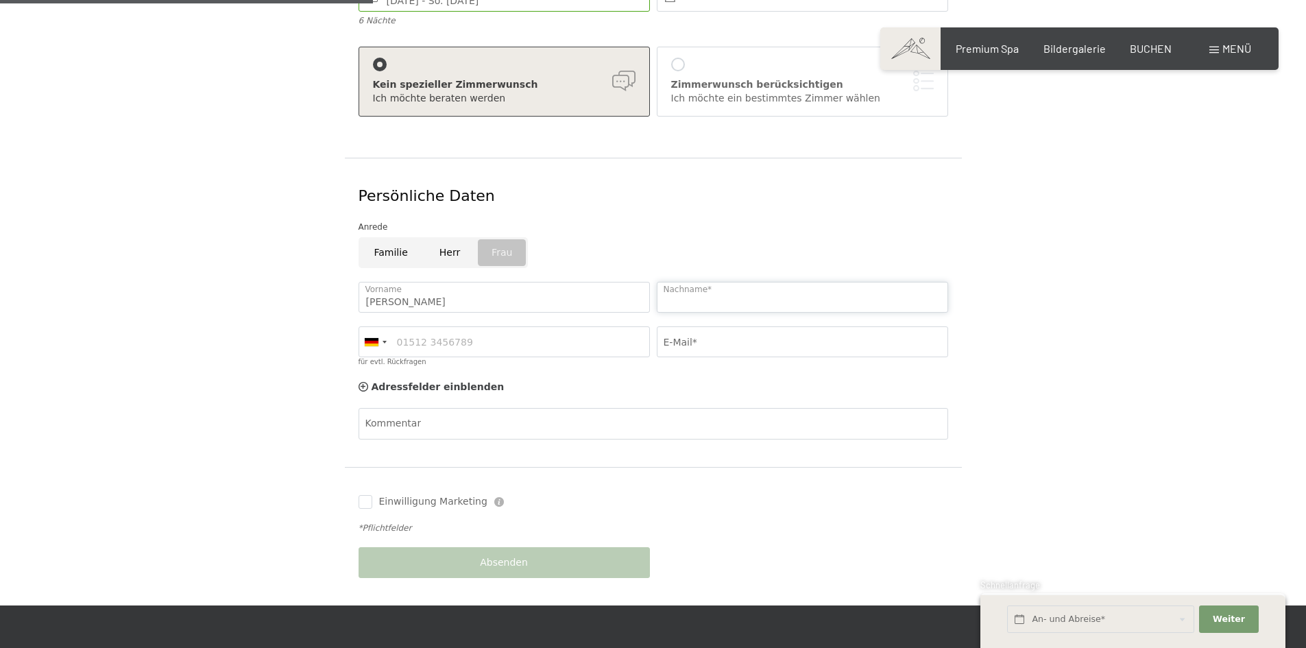
click at [755, 282] on input "Nachname*" at bounding box center [802, 297] width 291 height 31
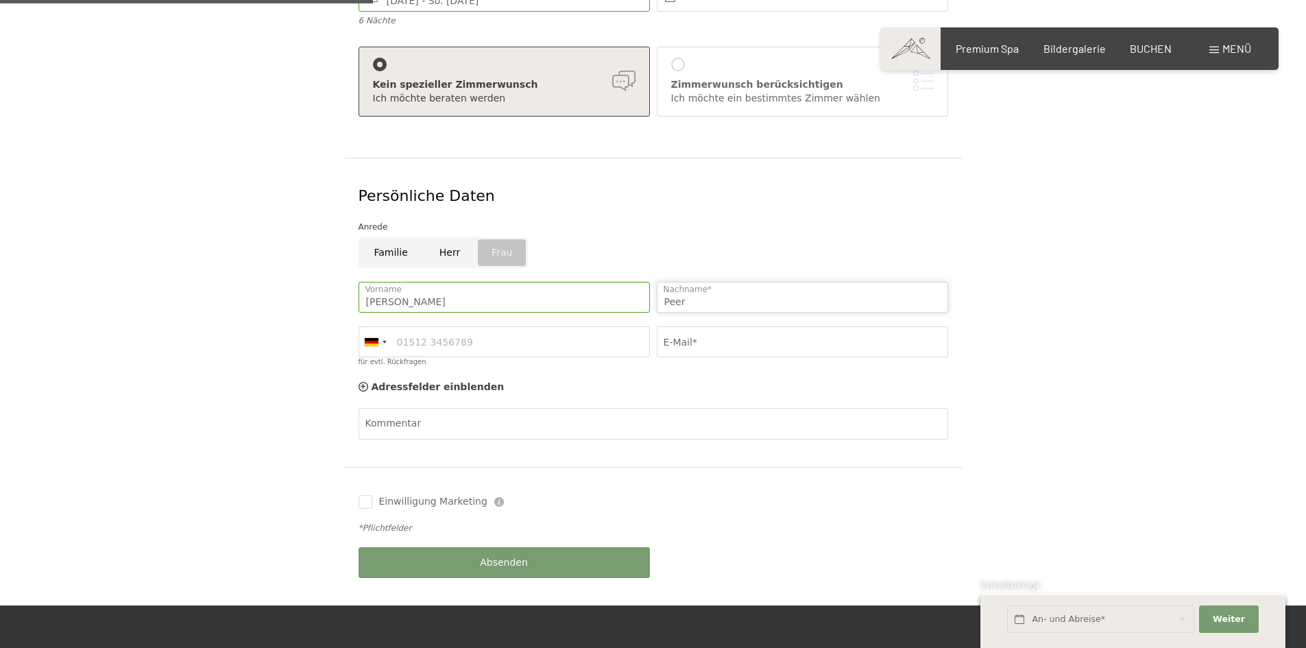
type input "Peer"
click at [566, 326] on input "für evtl. Rückfragen" at bounding box center [504, 341] width 291 height 31
click at [387, 327] on div at bounding box center [375, 341] width 32 height 29
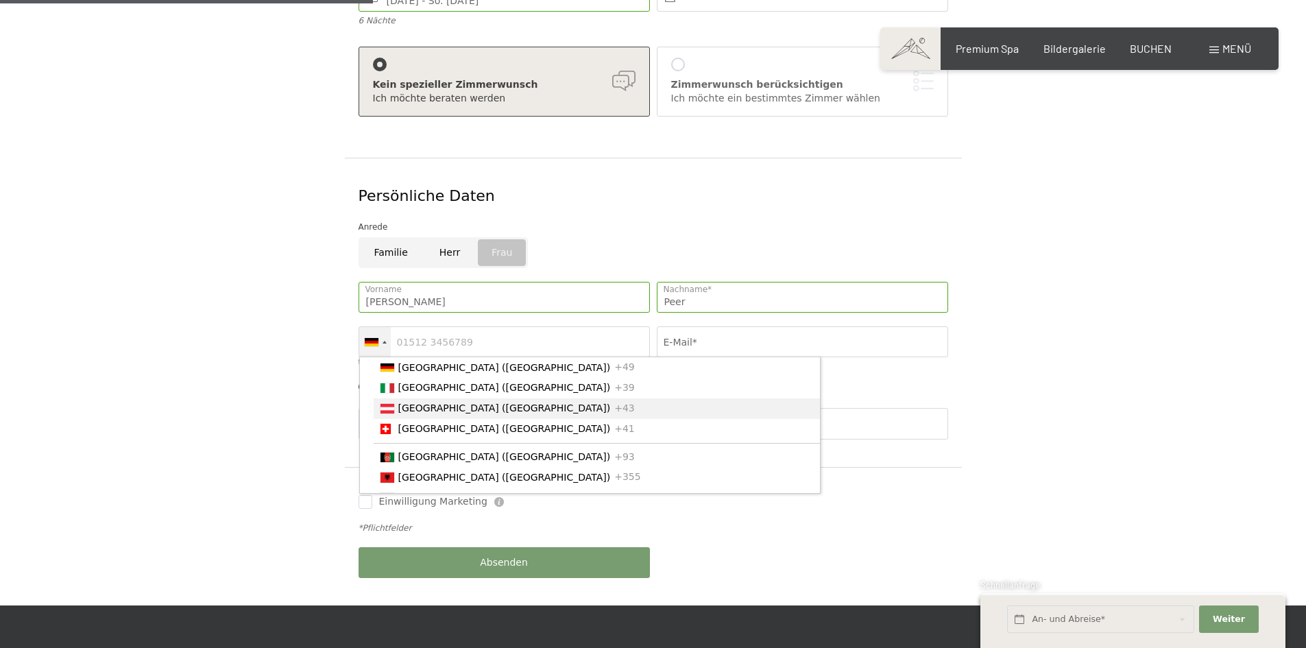
click at [424, 403] on span "[GEOGRAPHIC_DATA] ([GEOGRAPHIC_DATA])" at bounding box center [504, 408] width 213 height 11
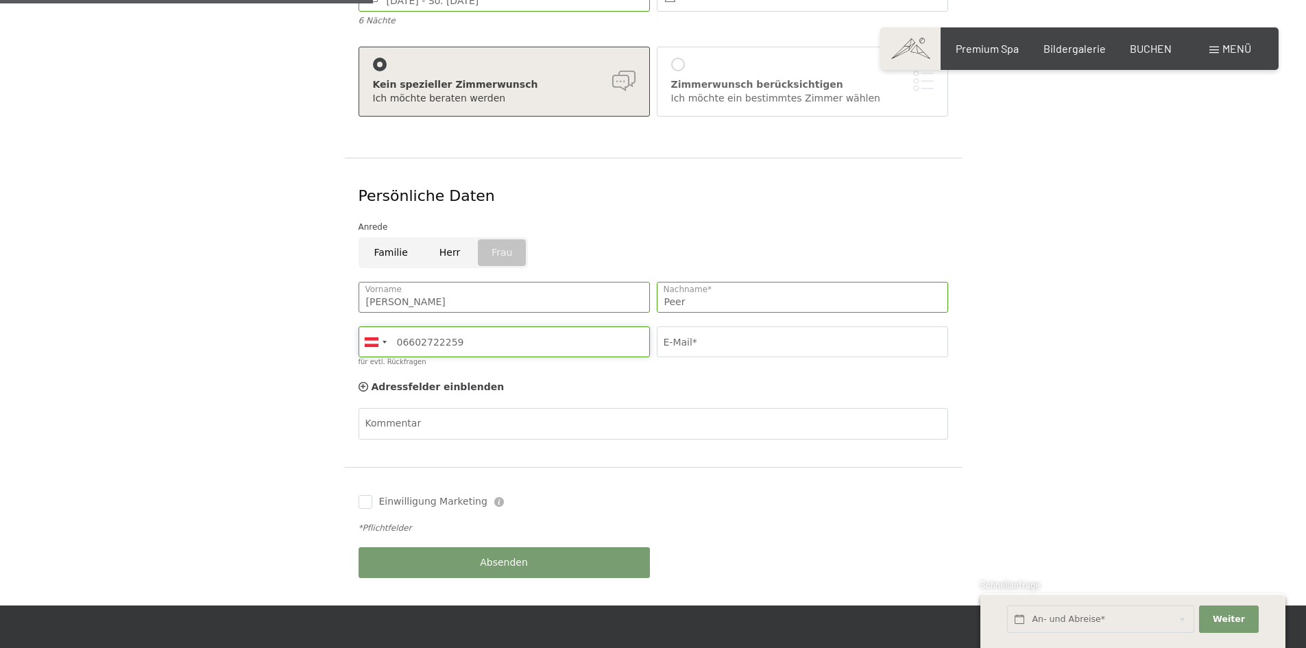
type input "06602722259"
click at [714, 331] on input "E-Mail*" at bounding box center [802, 341] width 291 height 31
type input "leni.peer23@gmail.com"
click at [369, 495] on input "Einwilligung Marketing" at bounding box center [366, 502] width 14 height 14
checkbox input "true"
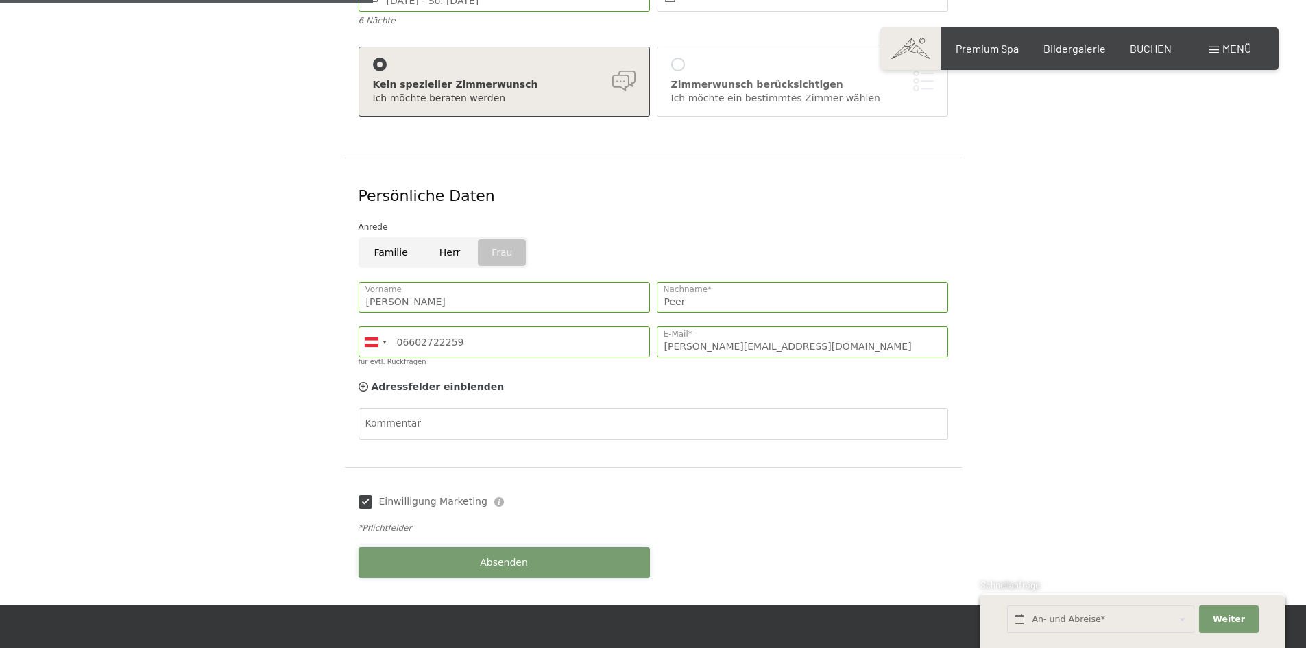
click at [467, 547] on button "Absenden" at bounding box center [504, 562] width 291 height 31
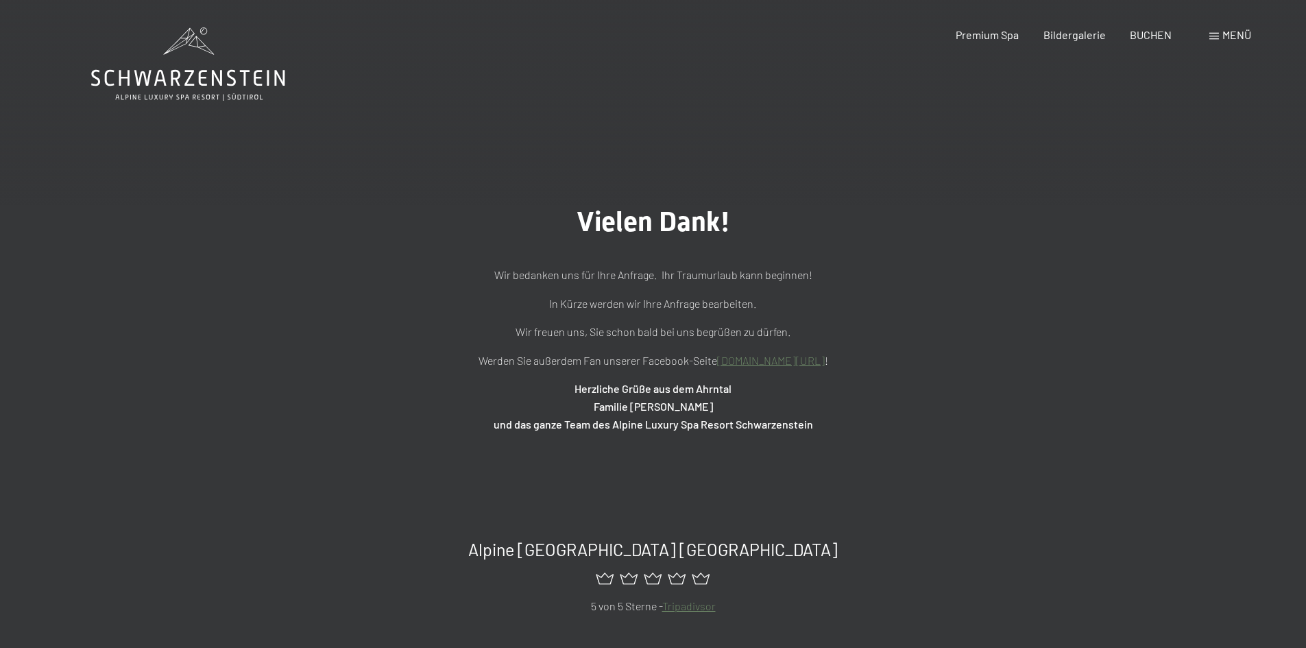
click at [1234, 42] on div "Menü" at bounding box center [1231, 34] width 42 height 15
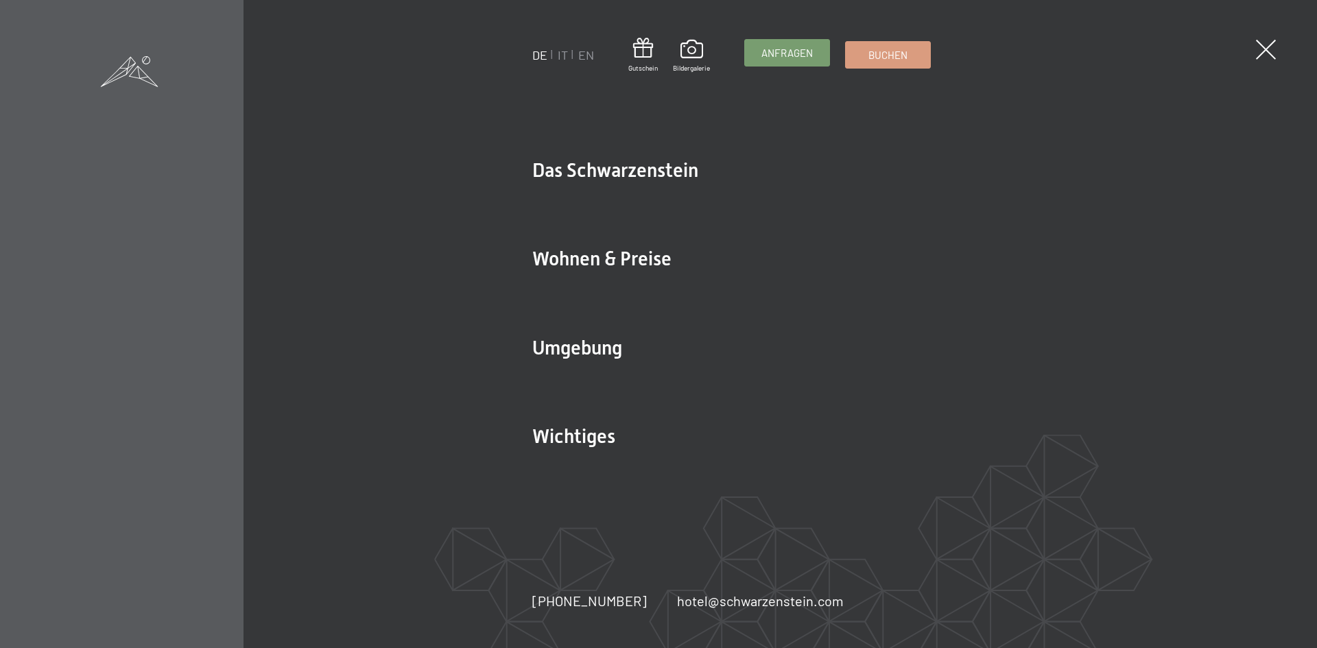
click at [793, 56] on span "Anfragen" at bounding box center [786, 53] width 51 height 14
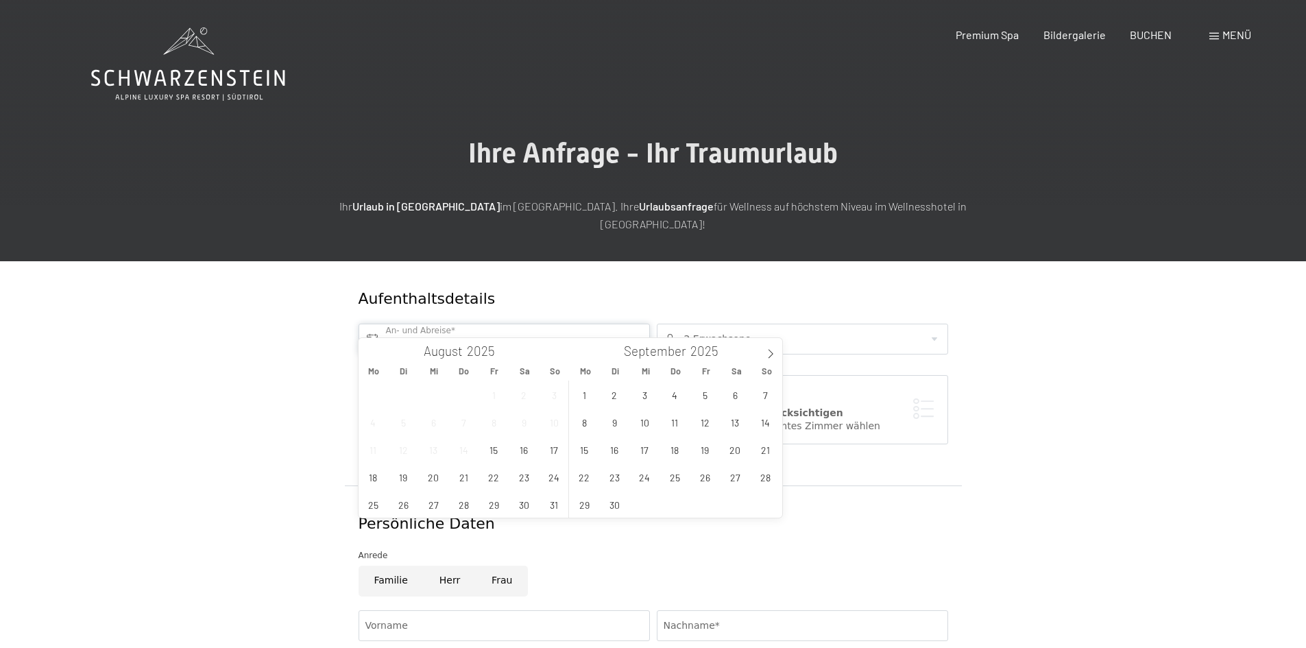
click at [637, 324] on input "text" at bounding box center [504, 339] width 291 height 31
click at [769, 350] on icon at bounding box center [771, 354] width 10 height 10
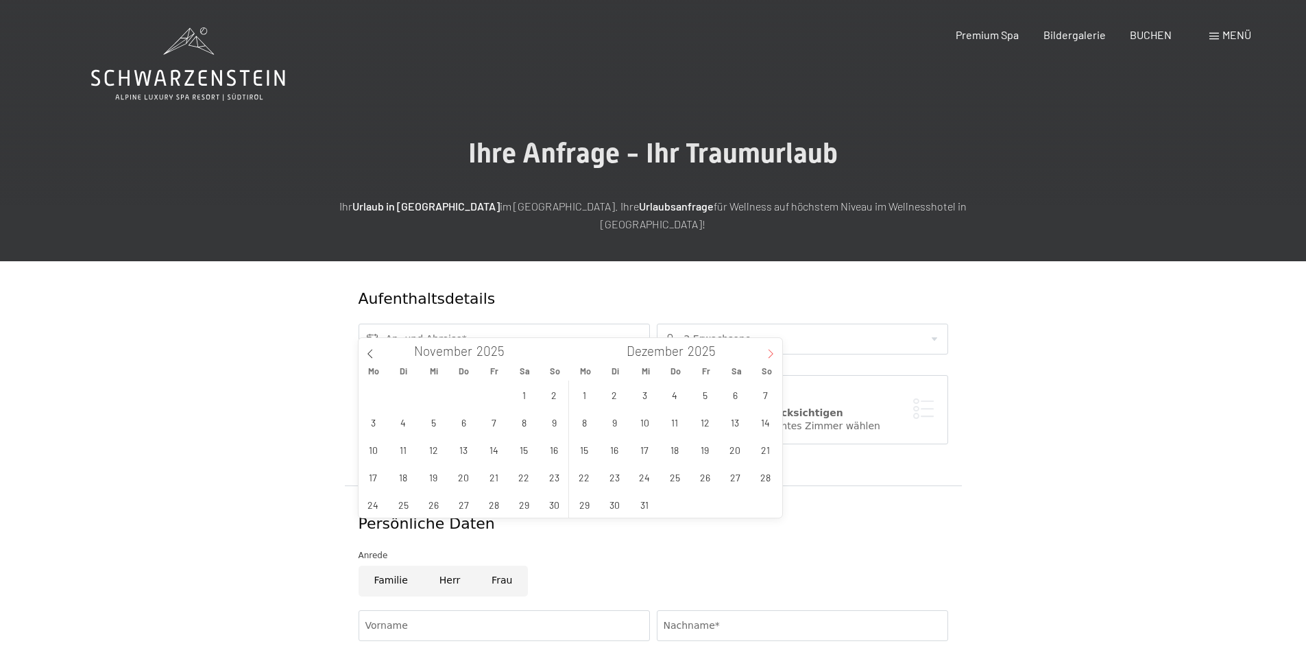
type input "2026"
click at [769, 350] on icon at bounding box center [771, 354] width 10 height 10
type input "2026"
click at [769, 350] on icon at bounding box center [771, 354] width 10 height 10
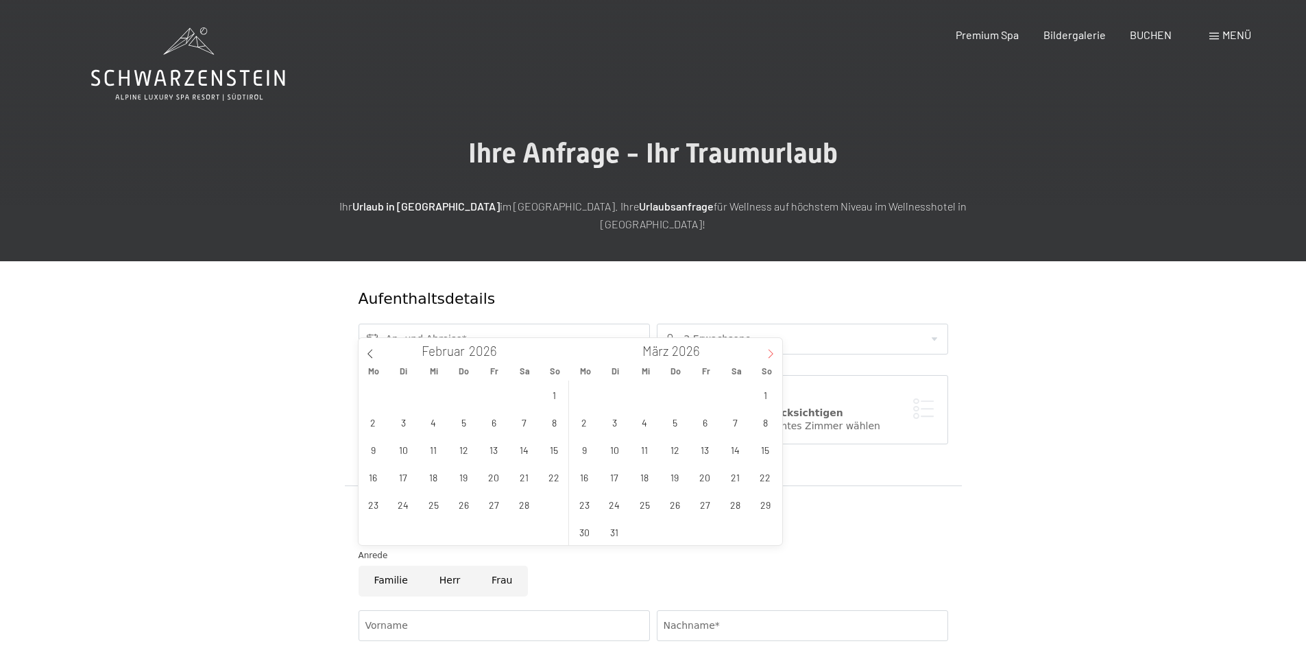
click at [769, 350] on icon at bounding box center [771, 354] width 10 height 10
click at [365, 348] on span at bounding box center [370, 349] width 23 height 23
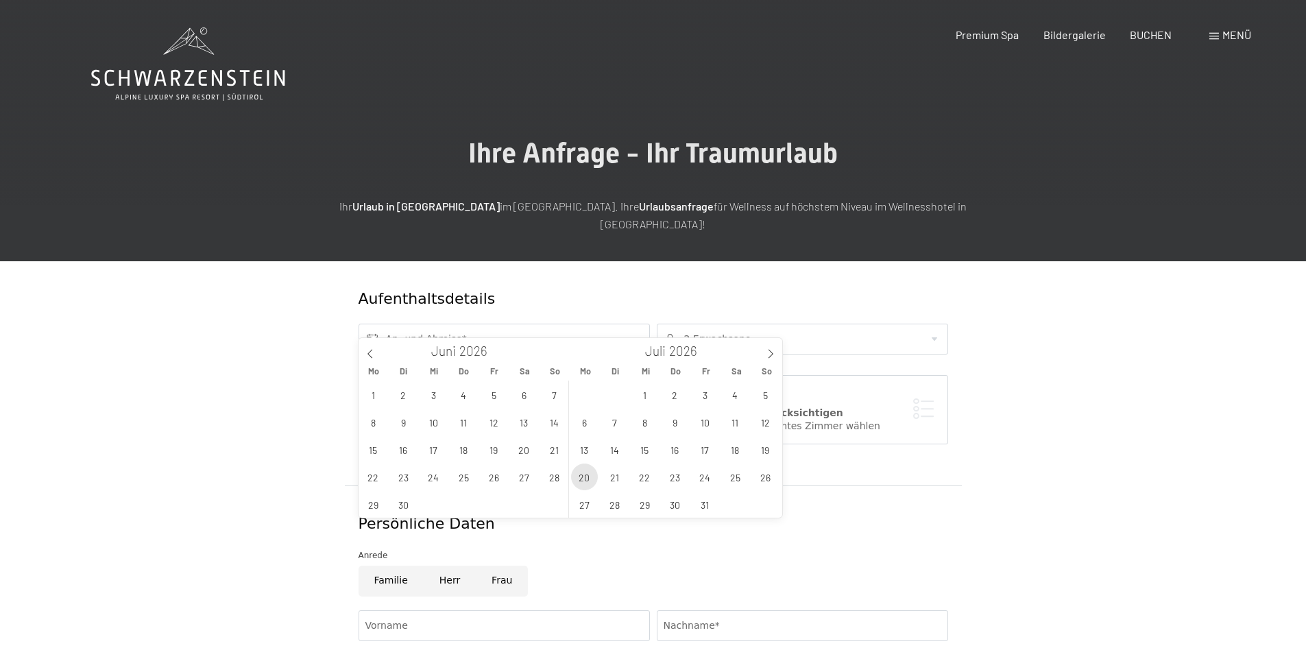
click at [584, 477] on span "20" at bounding box center [584, 477] width 27 height 27
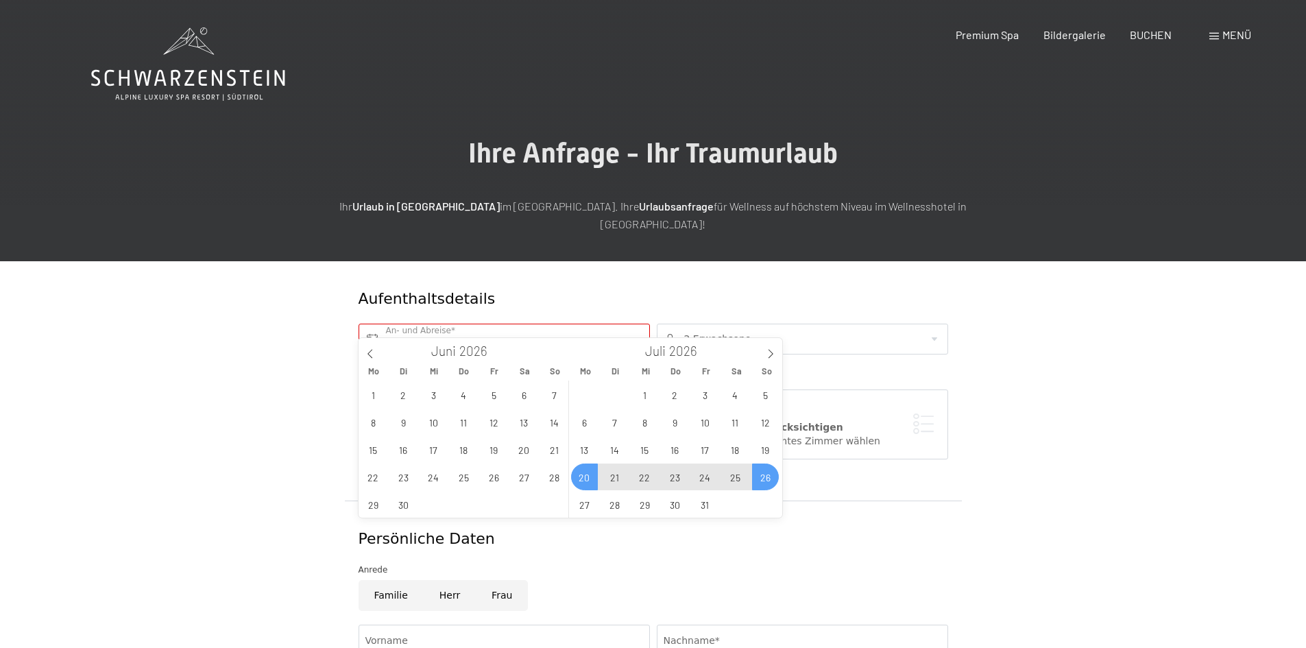
click at [758, 472] on span "26" at bounding box center [765, 477] width 27 height 27
type input "Mo. 20.07.2026 - So. 26.07.2026"
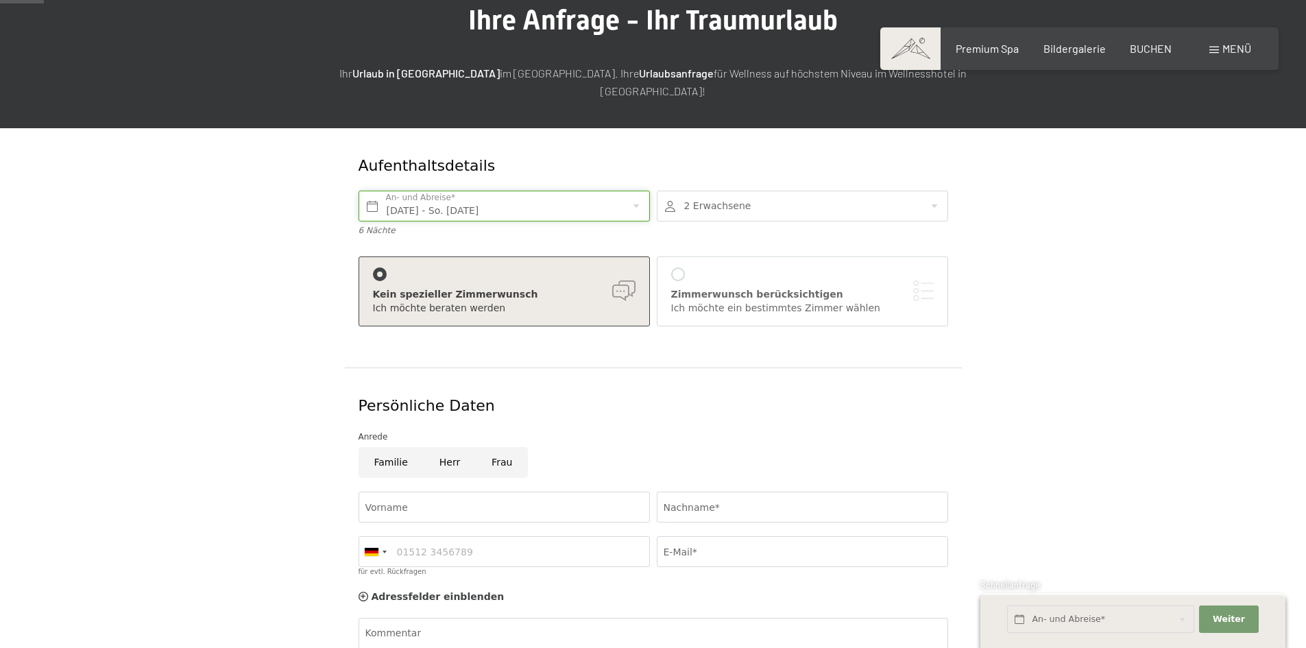
scroll to position [206, 0]
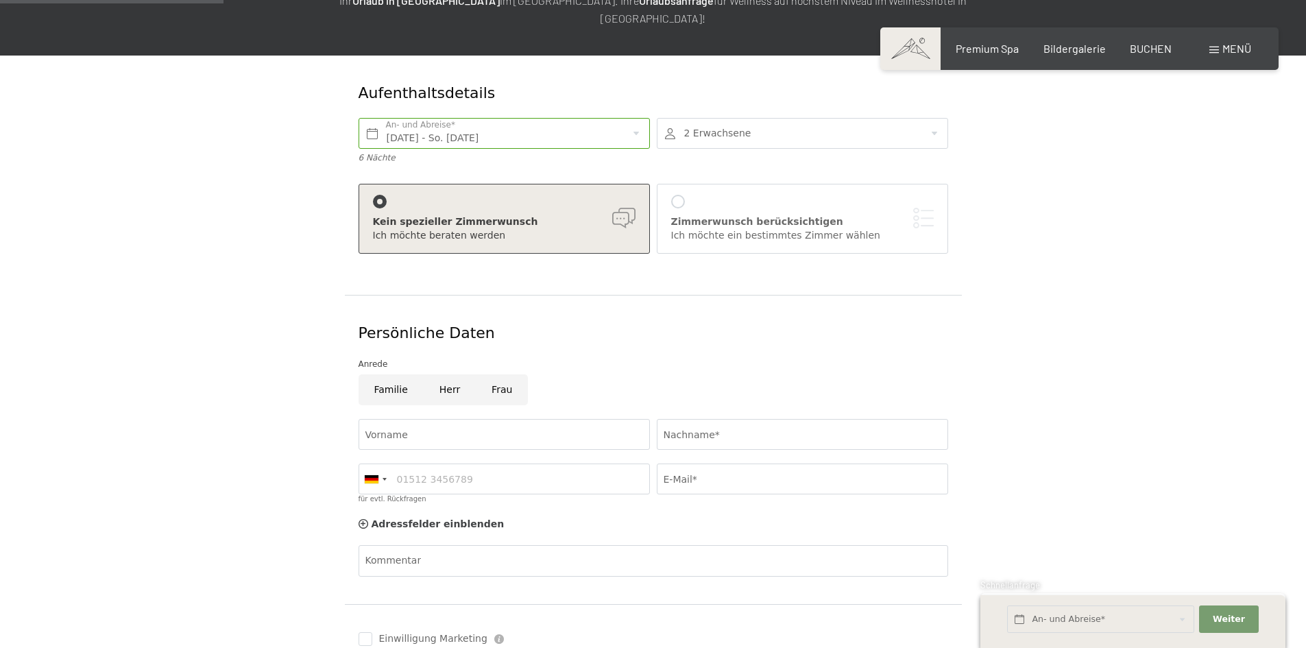
click at [507, 379] on input "Frau" at bounding box center [502, 389] width 52 height 31
radio input "true"
click at [478, 419] on input "Vorname" at bounding box center [504, 434] width 291 height 31
type input "Madeleine"
click at [687, 419] on input "Nachname*" at bounding box center [802, 434] width 291 height 31
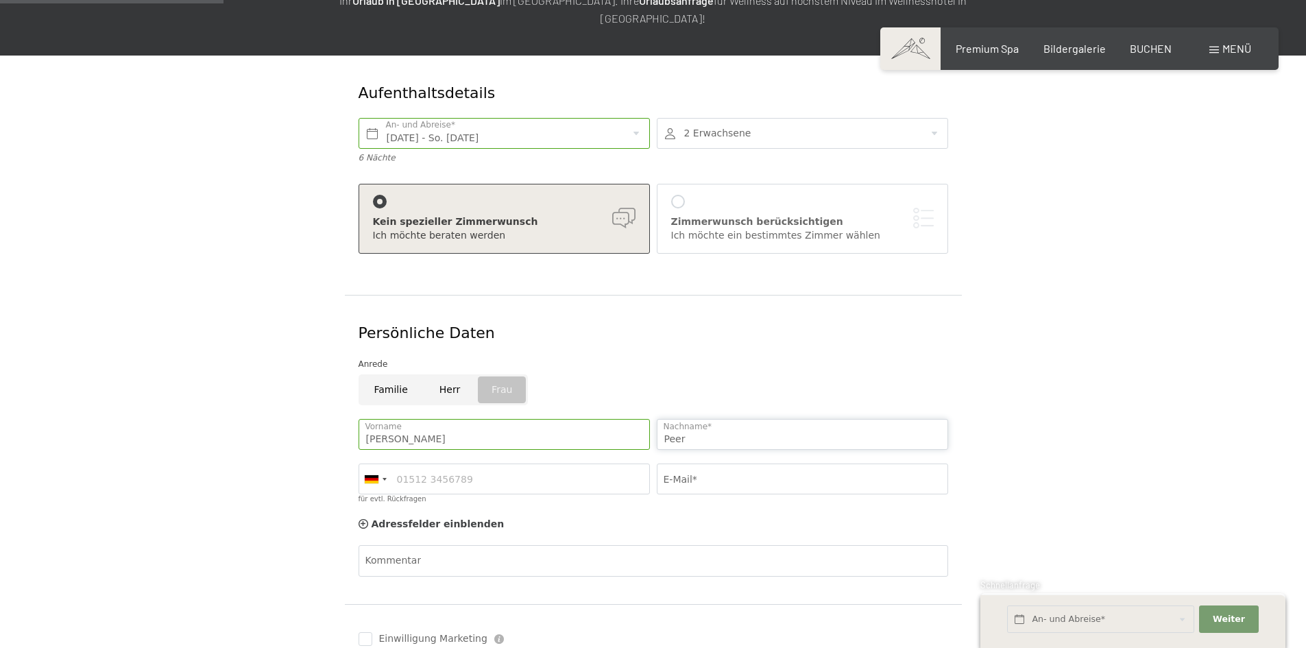
type input "Peer"
click at [715, 464] on input "E-Mail*" at bounding box center [802, 479] width 291 height 31
type input "leni.peer23@gmail.com"
click at [387, 464] on div at bounding box center [375, 478] width 32 height 29
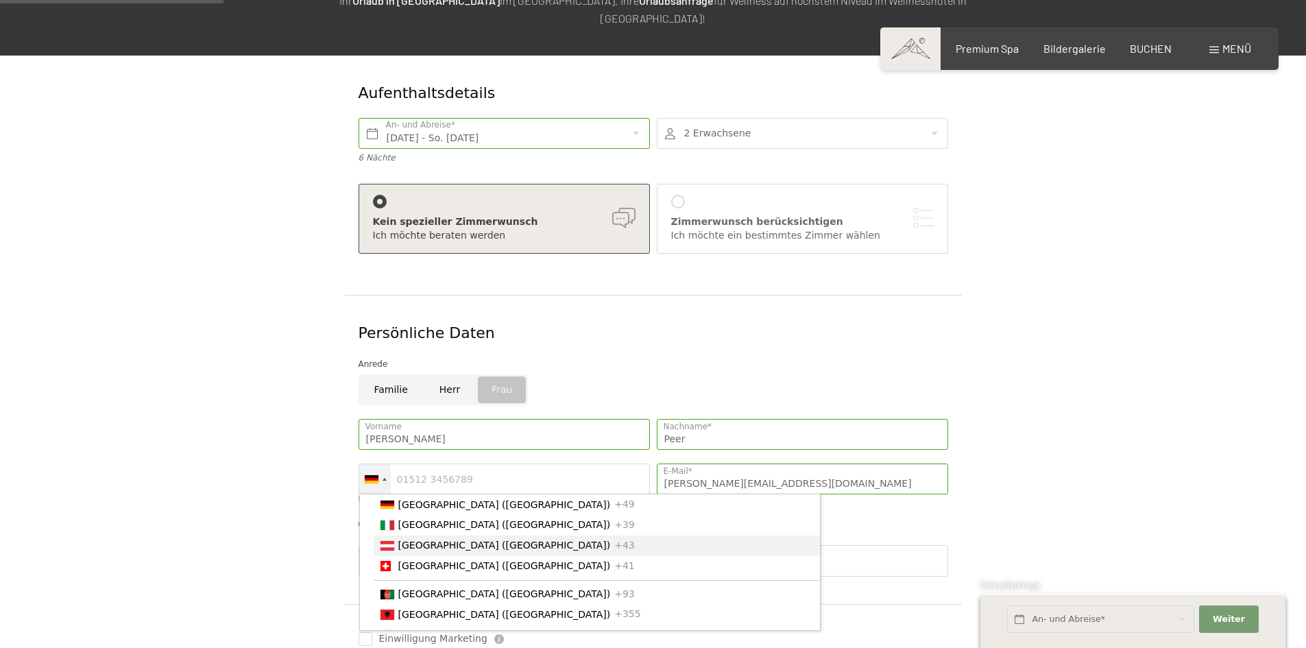
click at [423, 540] on span "[GEOGRAPHIC_DATA] ([GEOGRAPHIC_DATA])" at bounding box center [504, 545] width 213 height 11
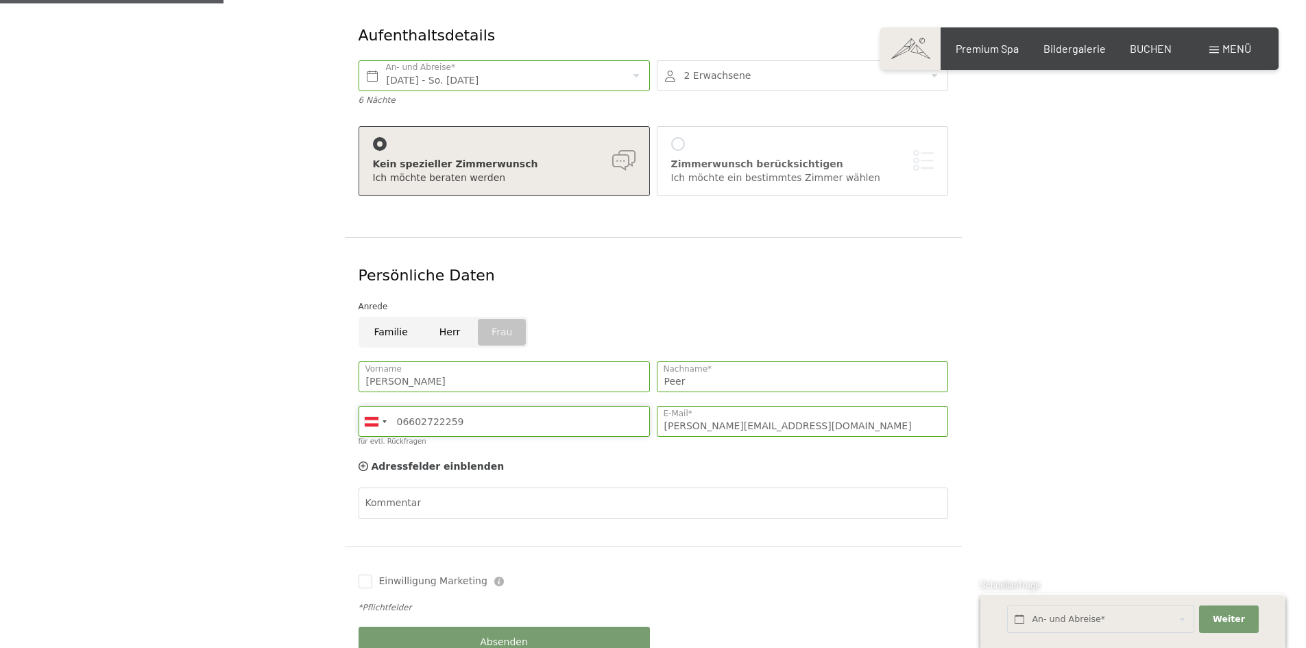
scroll to position [343, 0]
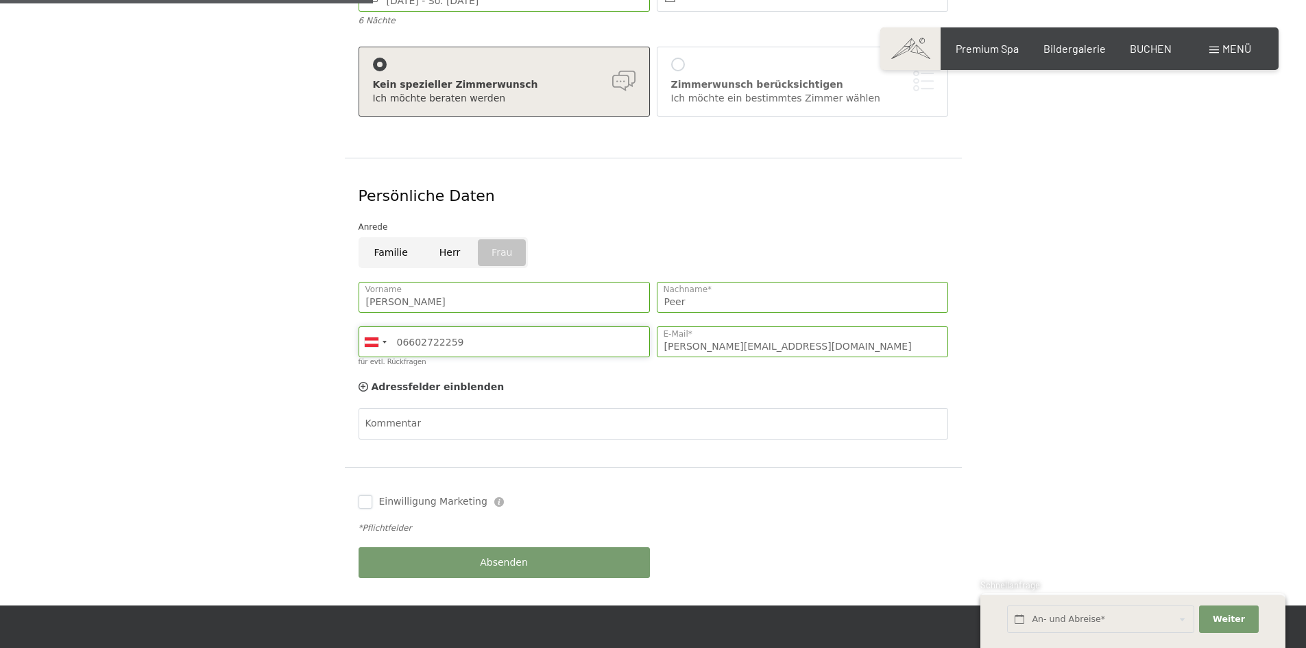
type input "06602722259"
click at [370, 495] on input "Einwilligung Marketing" at bounding box center [366, 502] width 14 height 14
checkbox input "true"
click at [548, 549] on button "Absenden" at bounding box center [504, 562] width 291 height 31
